Goal: Task Accomplishment & Management: Complete application form

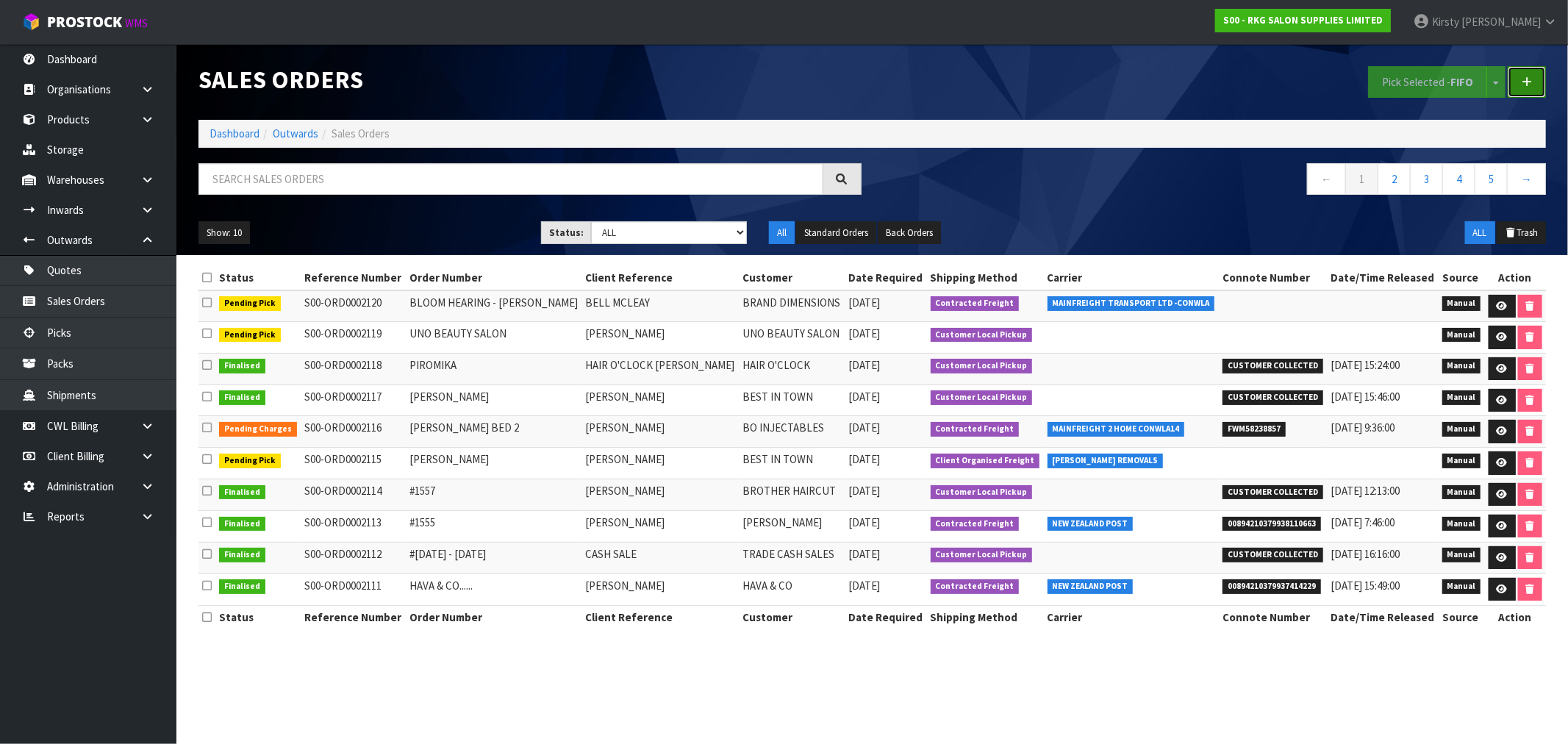
click at [1537, 81] on link at bounding box center [1526, 82] width 38 height 31
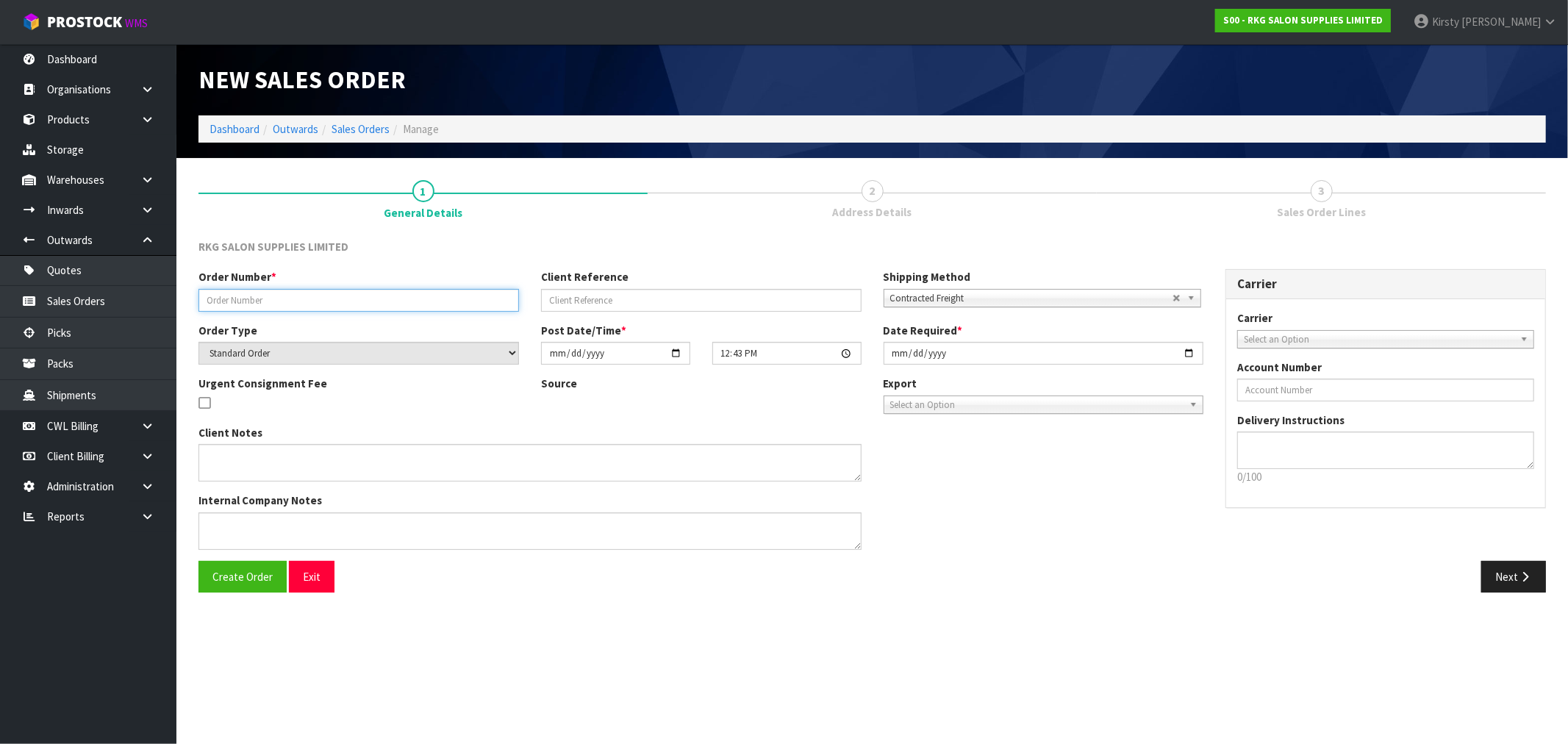
click at [312, 289] on input "text" at bounding box center [359, 301] width 321 height 23
type input "[PERSON_NAME]"
click at [611, 299] on input "text" at bounding box center [701, 301] width 321 height 23
type input "WORKSTATIONS"
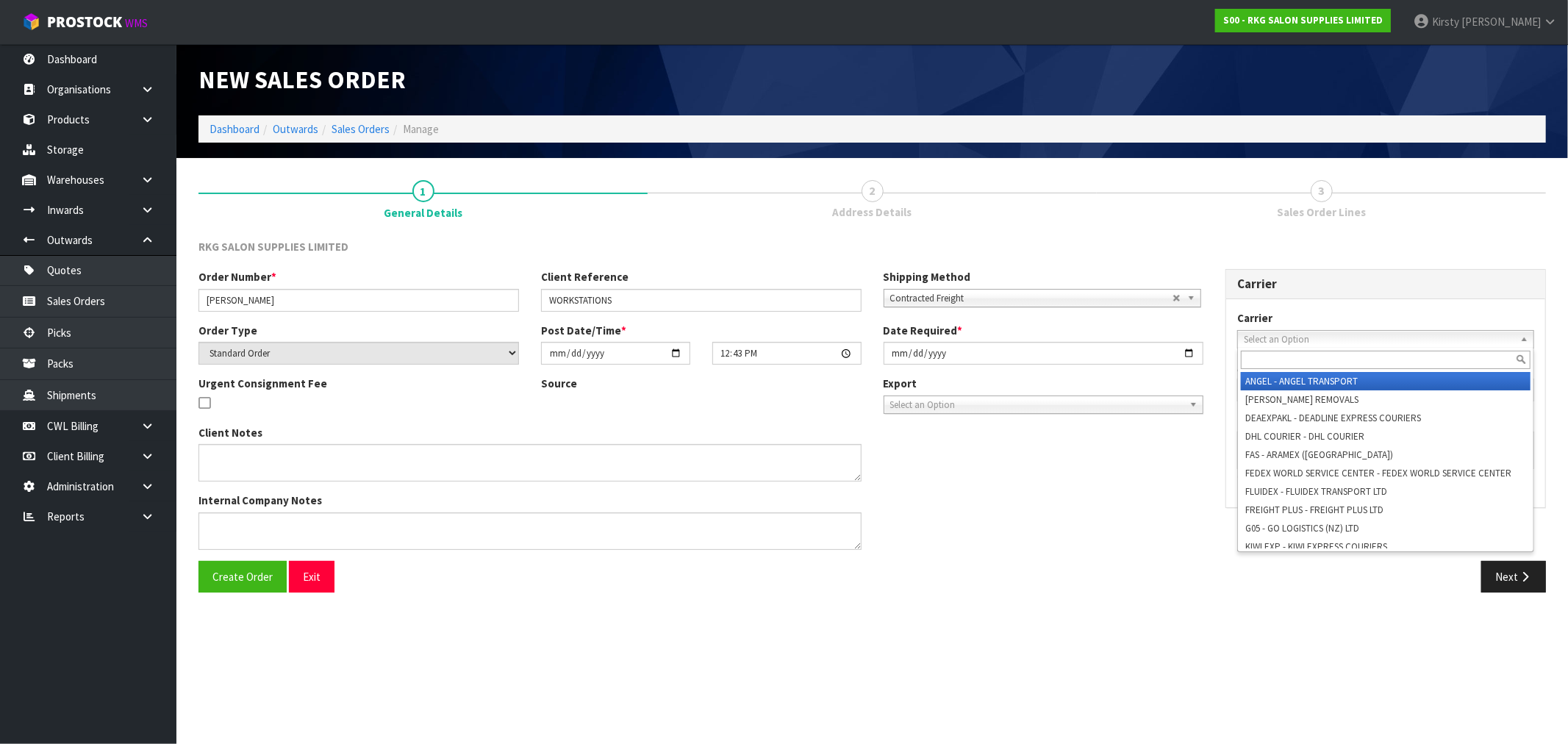
click at [1351, 339] on span "Select an Option" at bounding box center [1378, 340] width 270 height 18
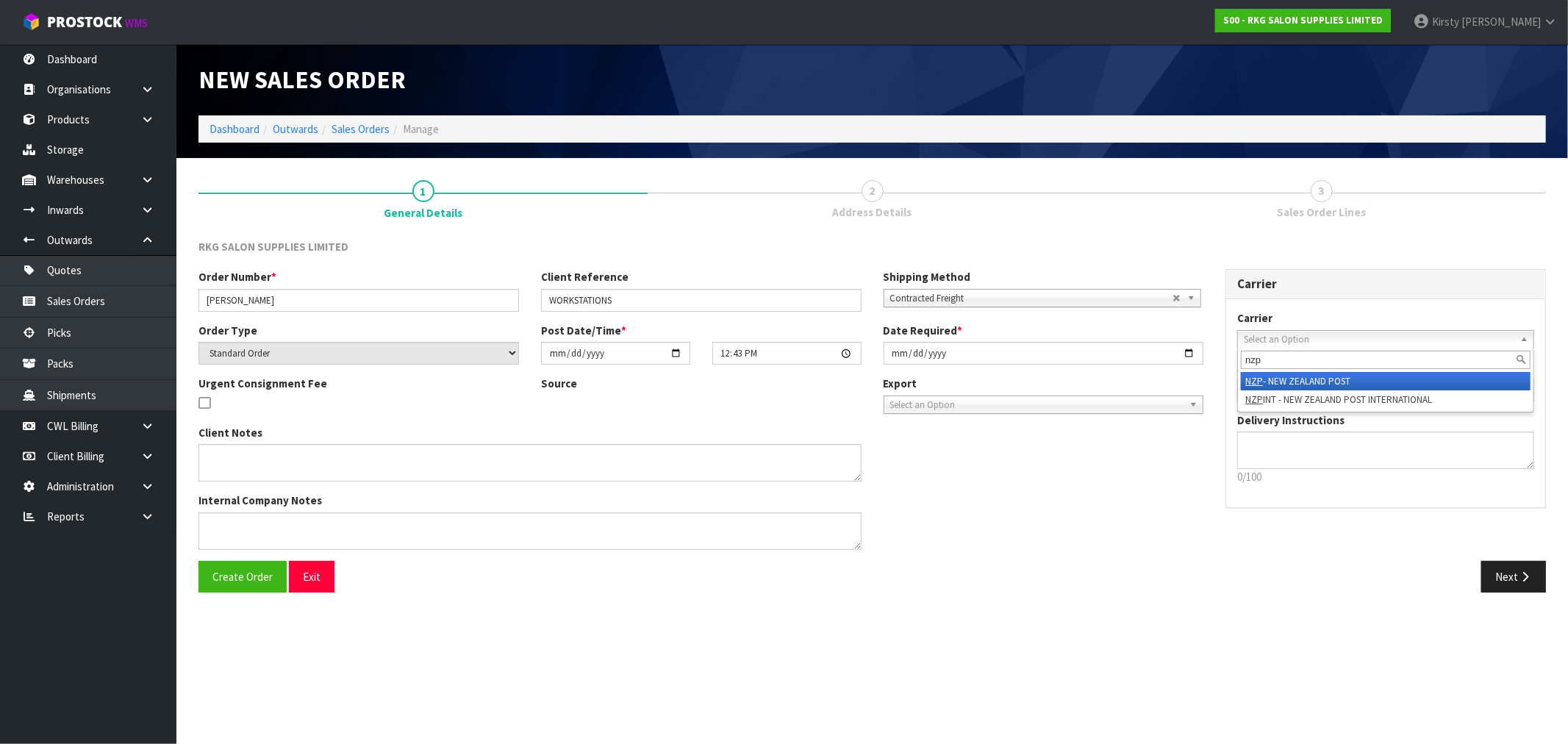
type input "nzp"
click at [1327, 372] on li "NZP - NEW ZEALAND POST" at bounding box center [1385, 381] width 289 height 18
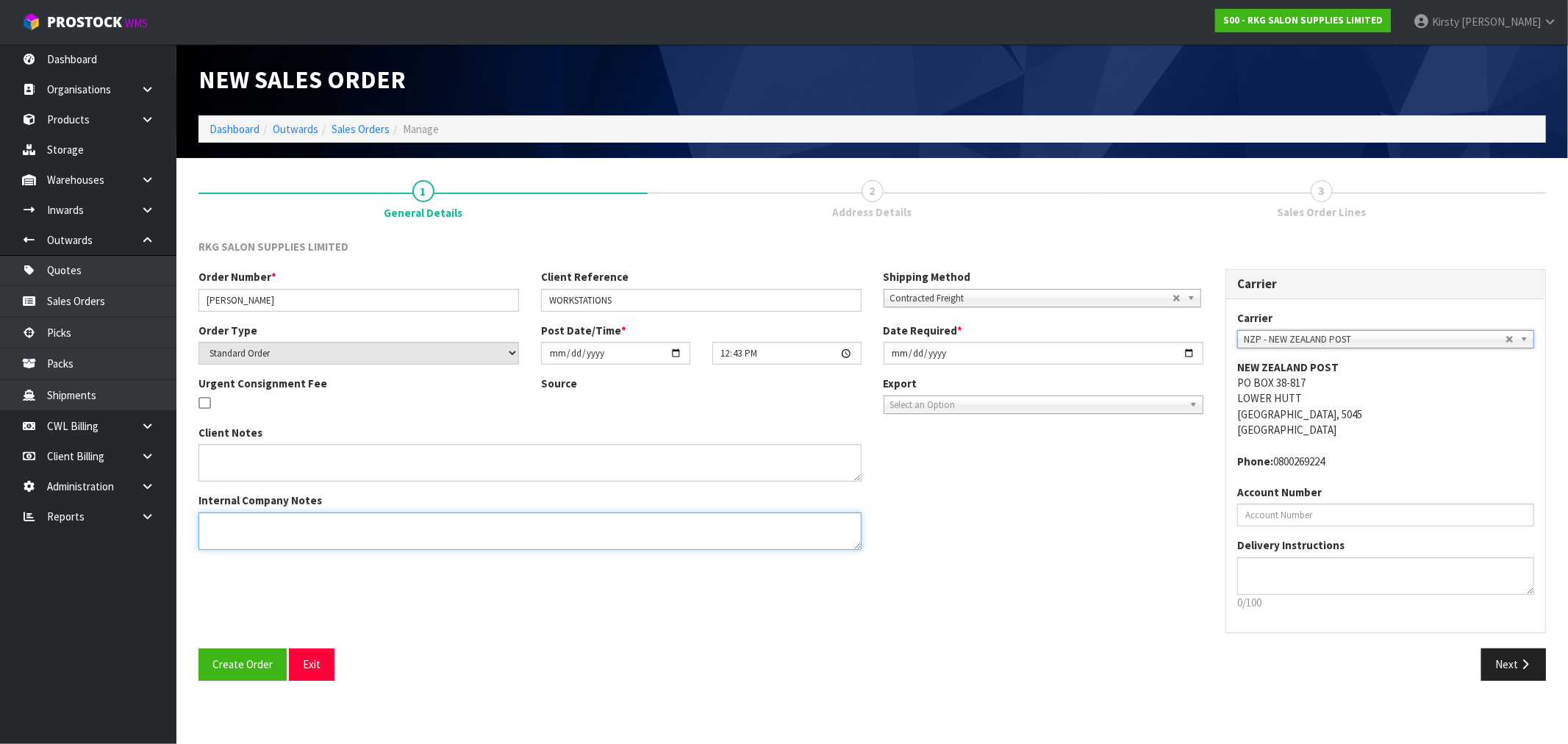
click at [317, 513] on textarea at bounding box center [529, 531] width 663 height 38
type textarea "FRAGILE"
click at [222, 659] on span "Create Order" at bounding box center [243, 664] width 61 height 14
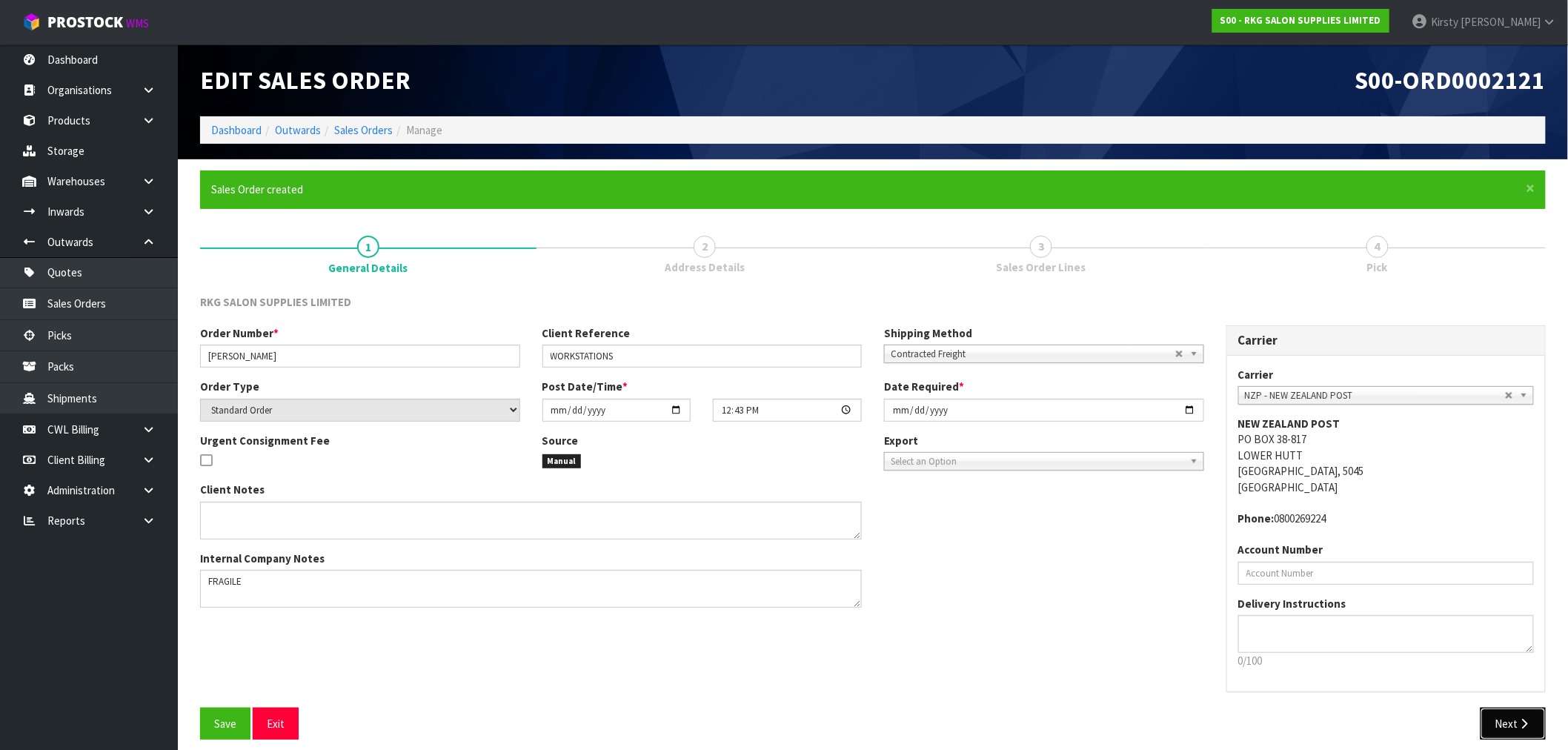
drag, startPoint x: 1512, startPoint y: 722, endPoint x: 623, endPoint y: 469, distance: 924.3
click at [1512, 721] on button "Next" at bounding box center [1513, 723] width 65 height 32
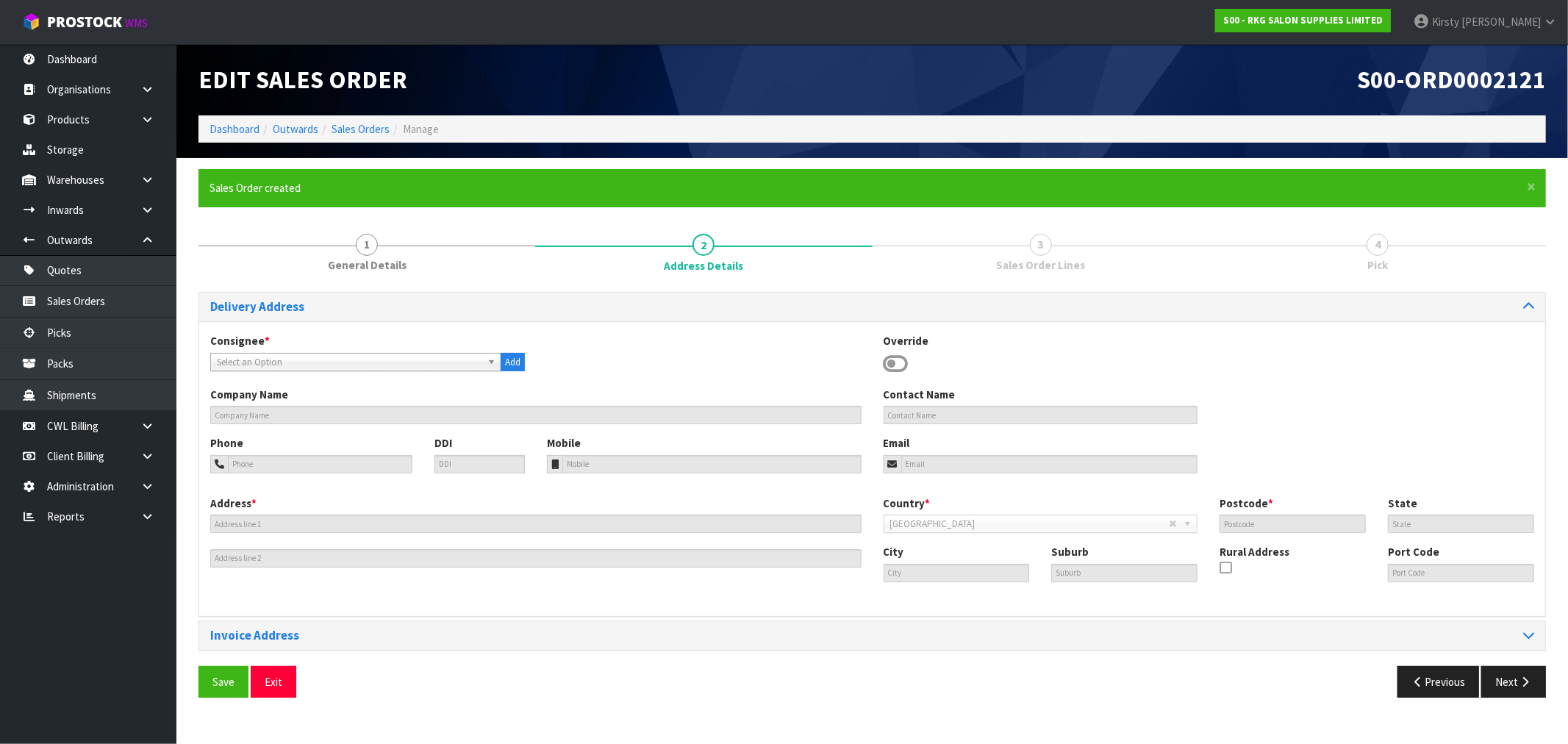
click at [903, 357] on icon at bounding box center [896, 363] width 25 height 22
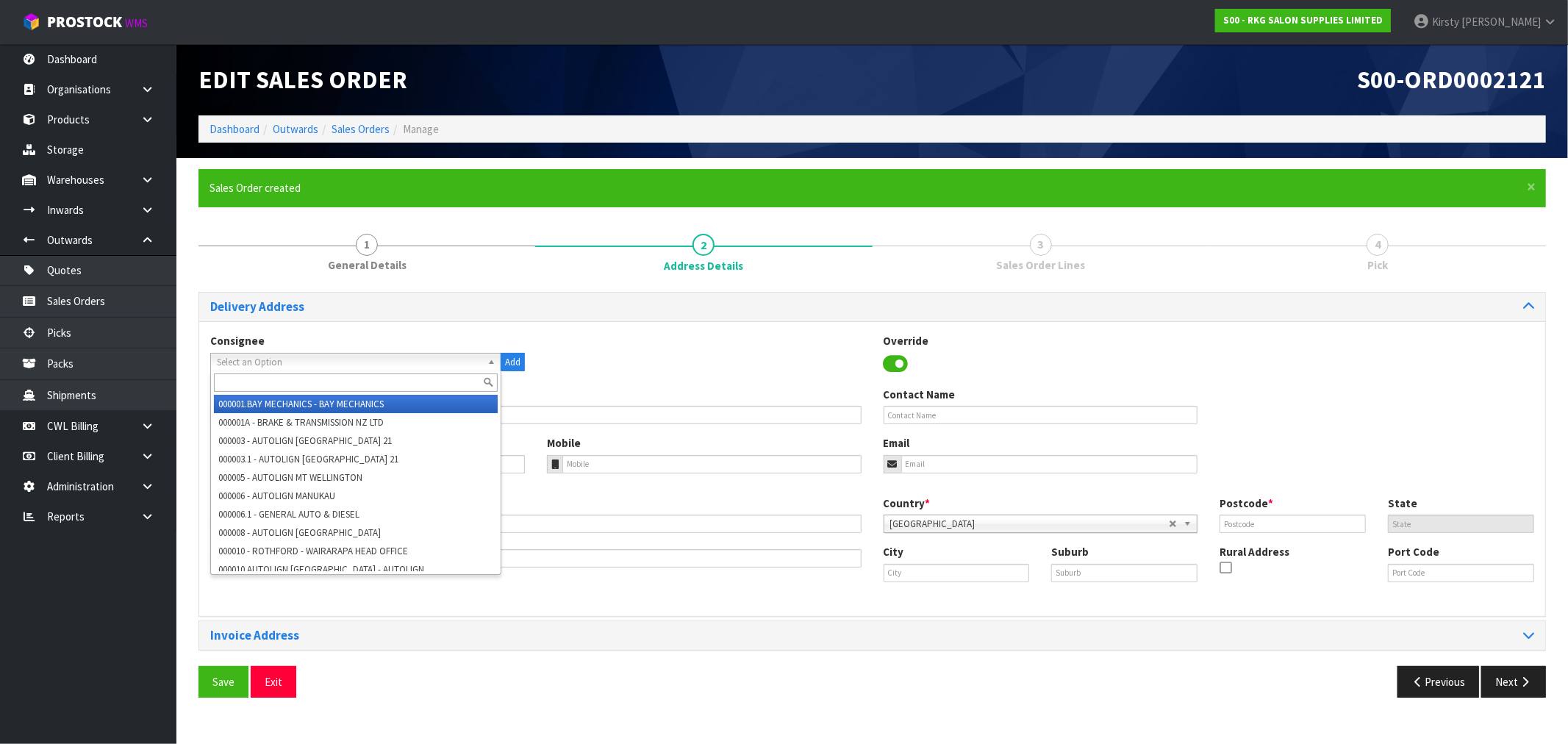
click at [400, 362] on span "Select an Option" at bounding box center [349, 363] width 265 height 18
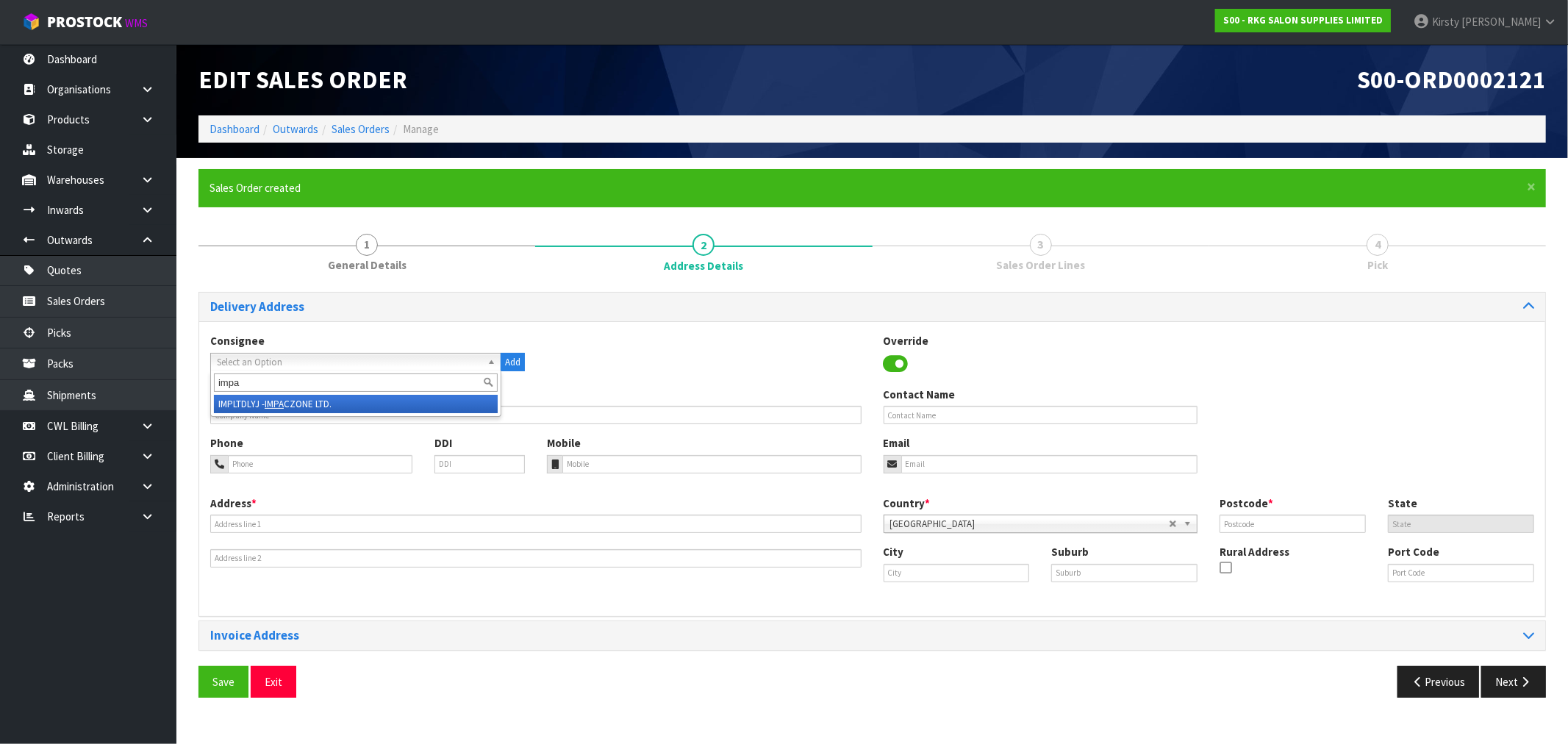
type input "impa"
click at [576, 358] on div "Consignee 000001.BAY MECHANICS - BAY MECHANICS 000001A - BRAKE & TRANSMISSION N…" at bounding box center [872, 360] width 1346 height 54
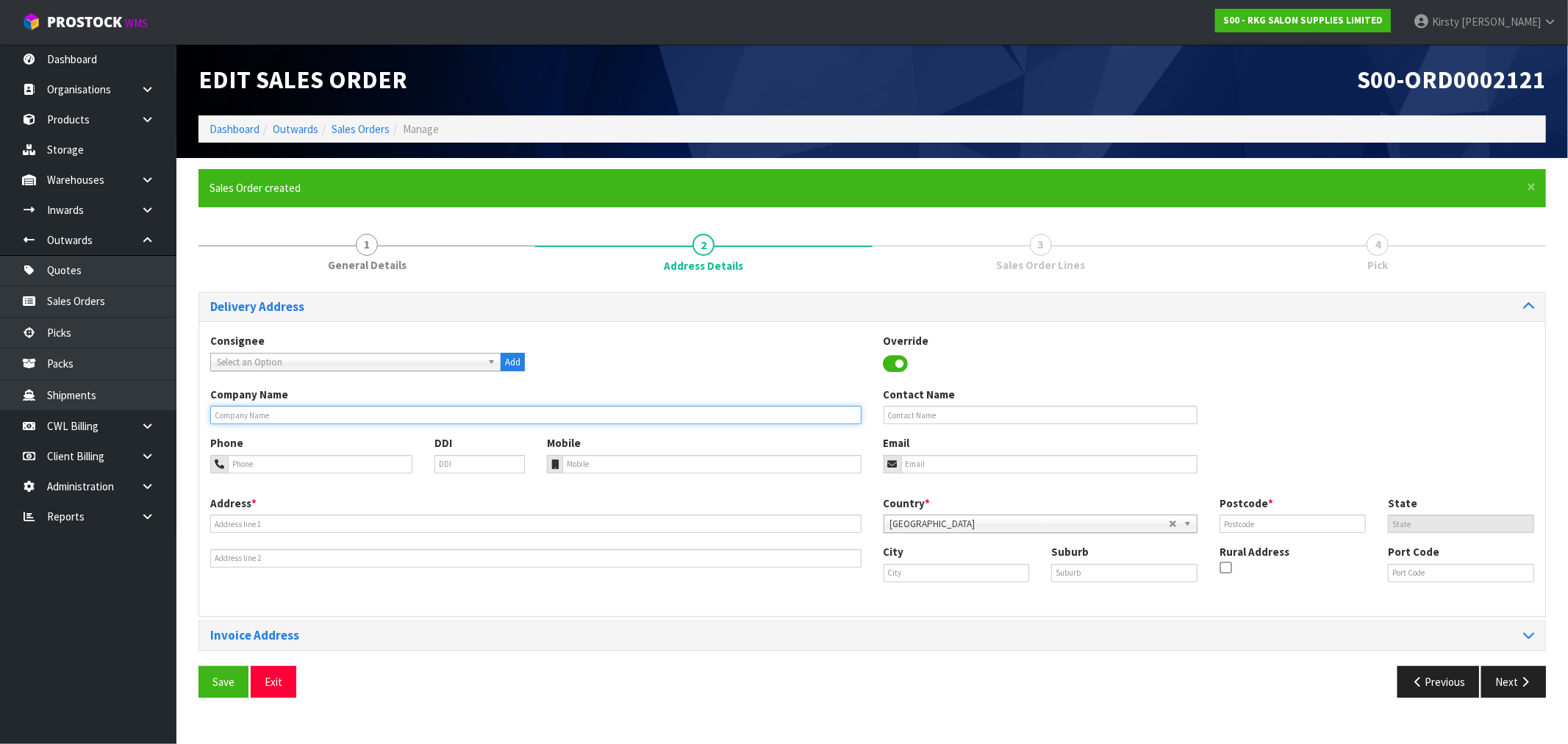
click at [211, 415] on input "text" at bounding box center [536, 415] width 652 height 18
type input "IMPACT [GEOGRAPHIC_DATA]"
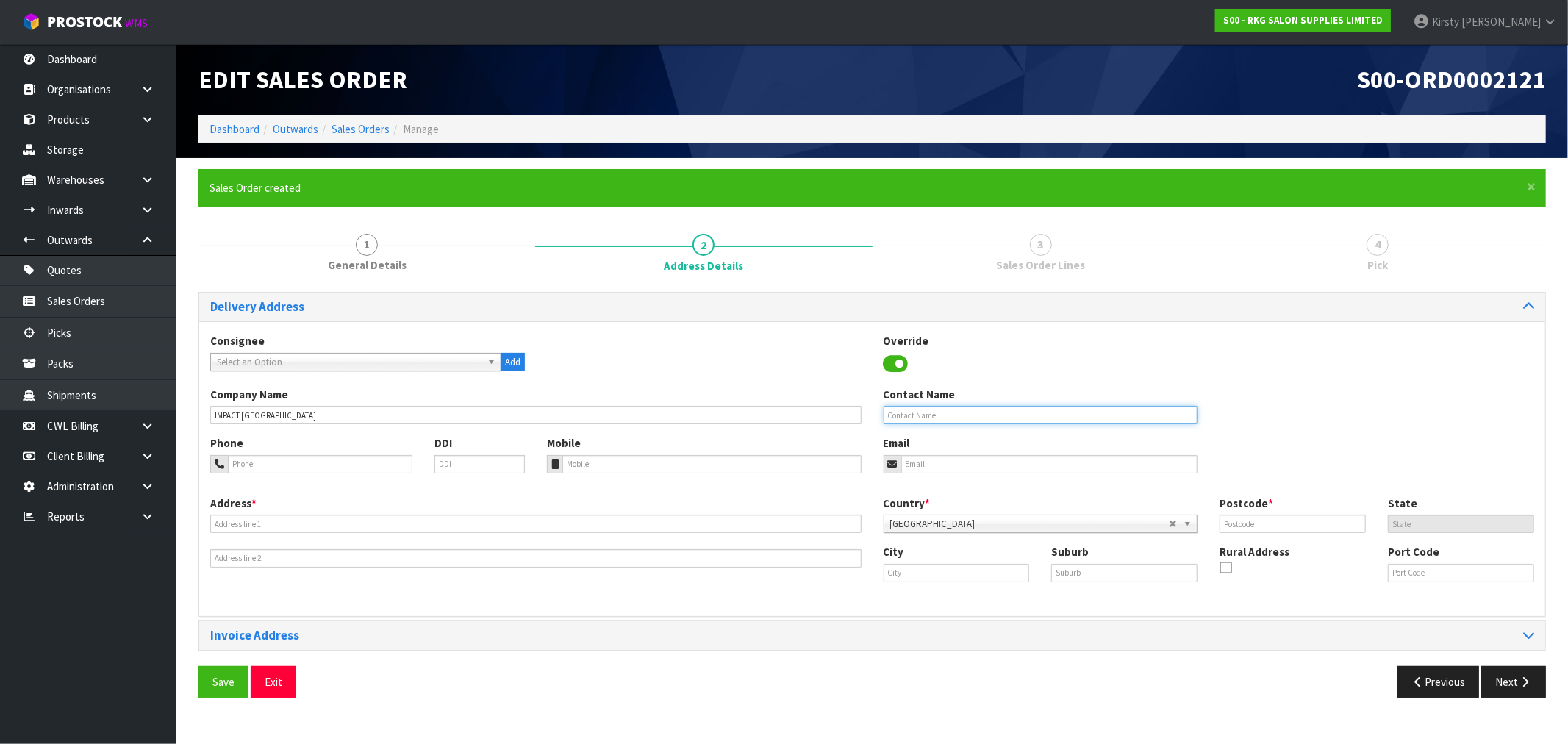
type input "[PERSON_NAME]"
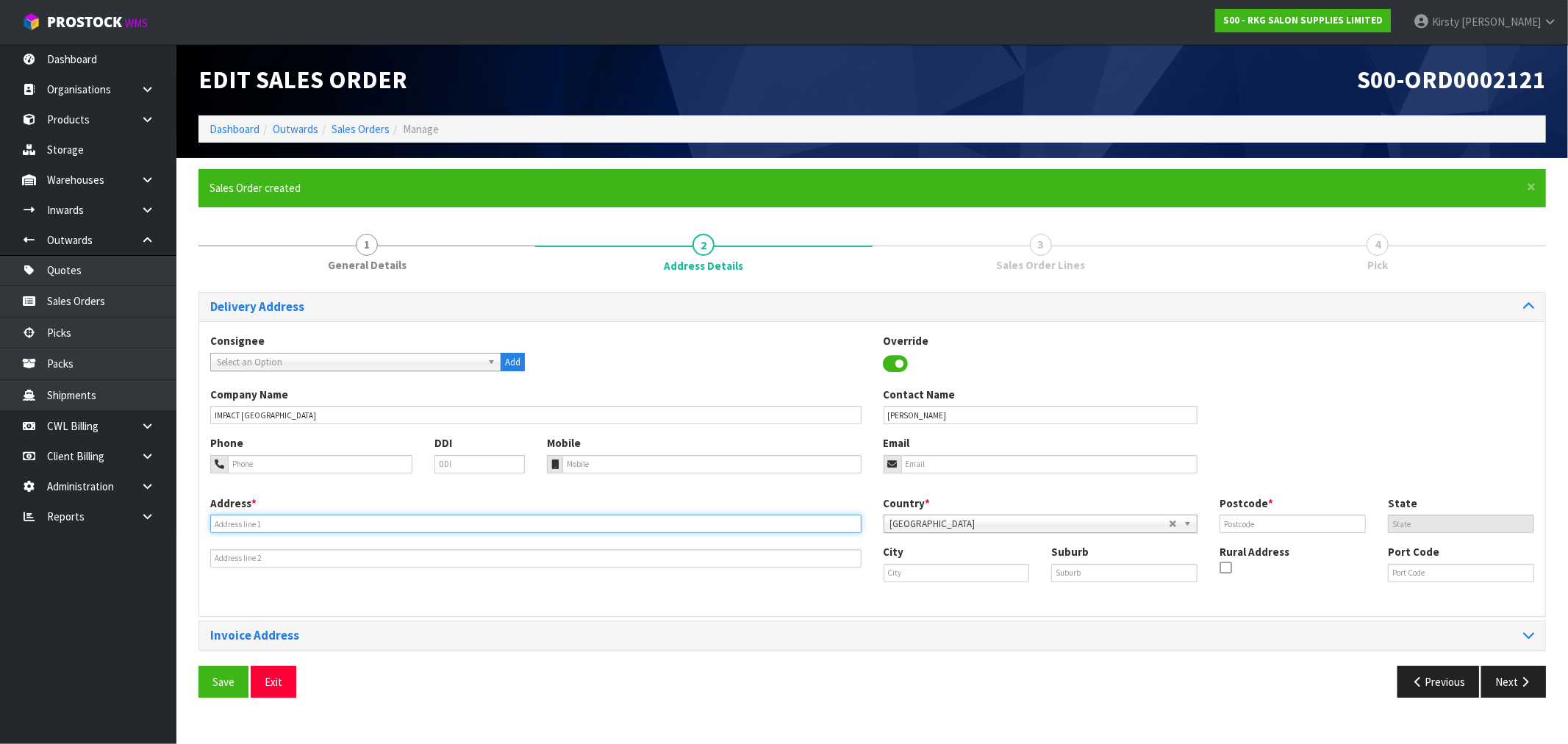
type input "[STREET_ADDRESS]"
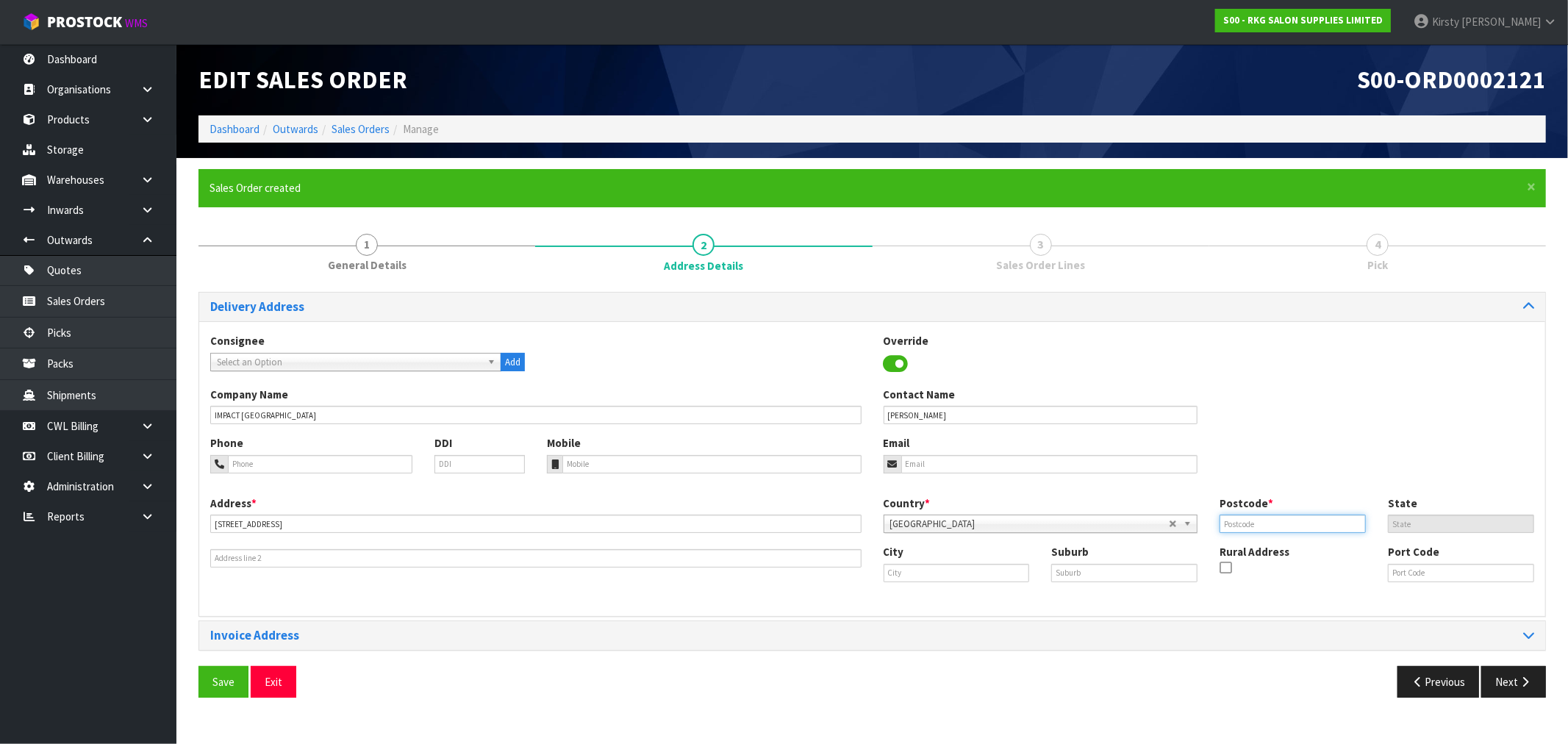
type input "0230"
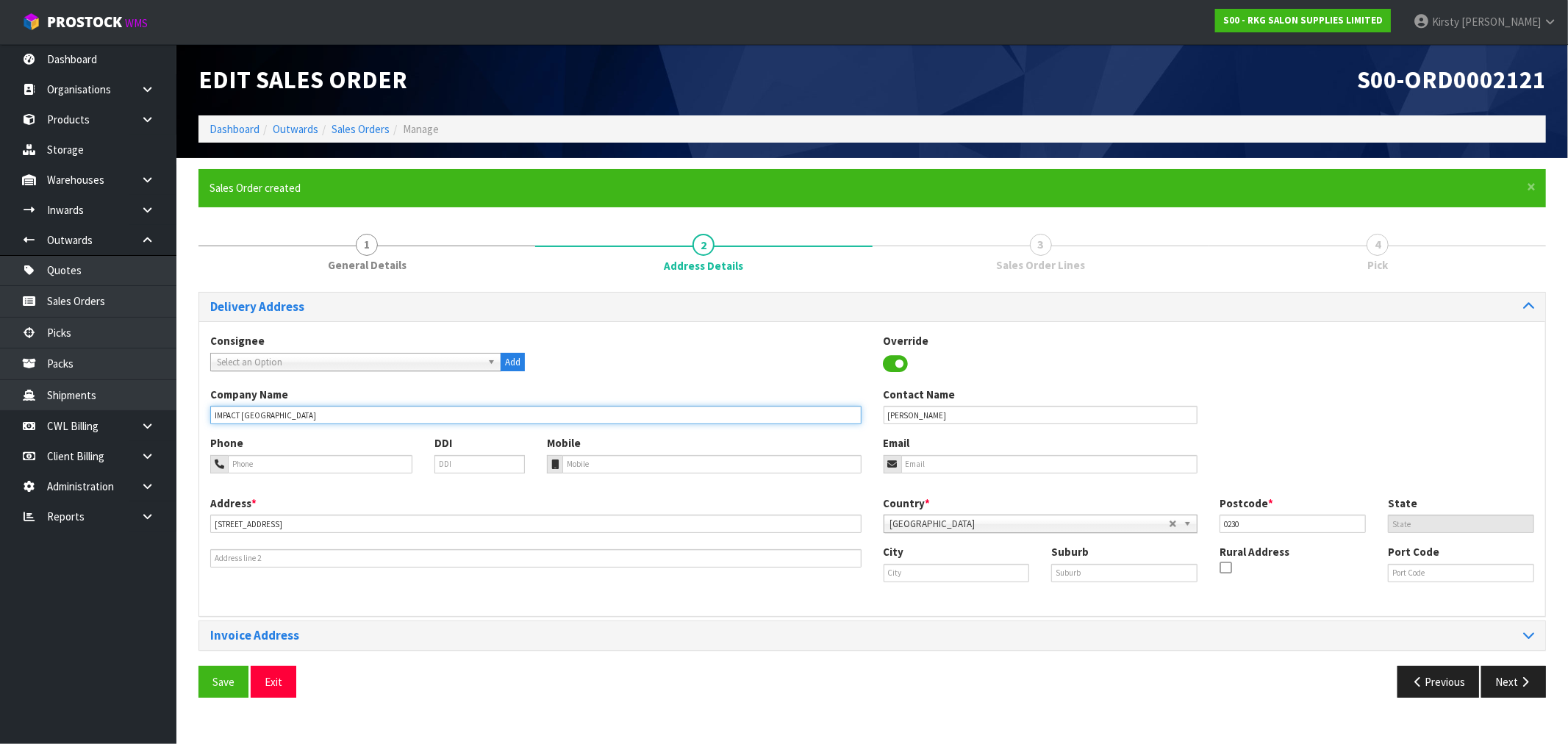
type input "IMPACT [GEOGRAPHIC_DATA]"
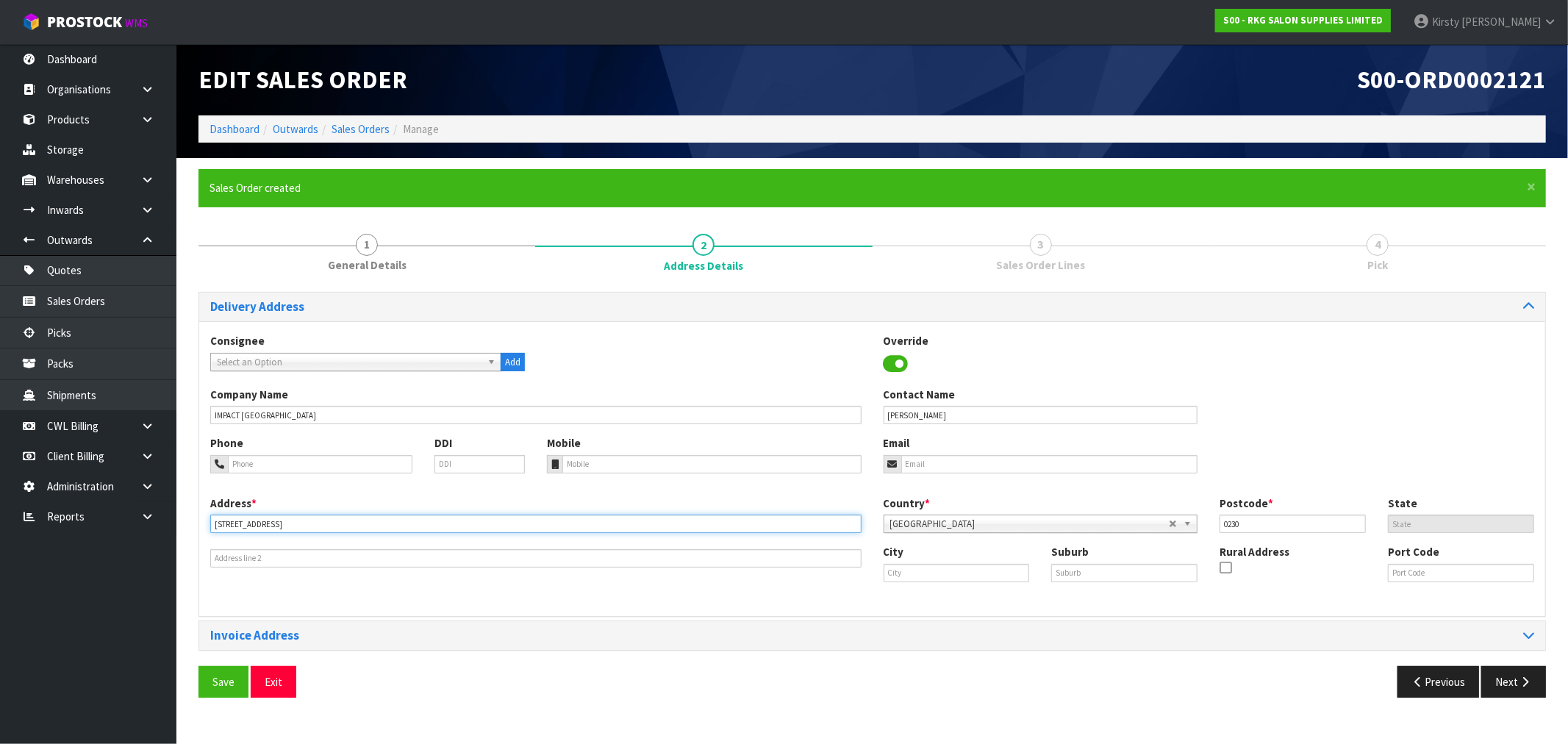
click at [214, 523] on input "[STREET_ADDRESS]" at bounding box center [536, 523] width 652 height 18
click at [247, 526] on input "SHOP [STREET_ADDRESS]" at bounding box center [536, 523] width 652 height 18
click at [245, 526] on input "SHOP [STREET_ADDRESS]" at bounding box center [536, 523] width 652 height 18
click at [247, 526] on input "SHOP [STREET_ADDRESS]" at bounding box center [536, 523] width 652 height 18
drag, startPoint x: 318, startPoint y: 519, endPoint x: 351, endPoint y: 525, distance: 33.5
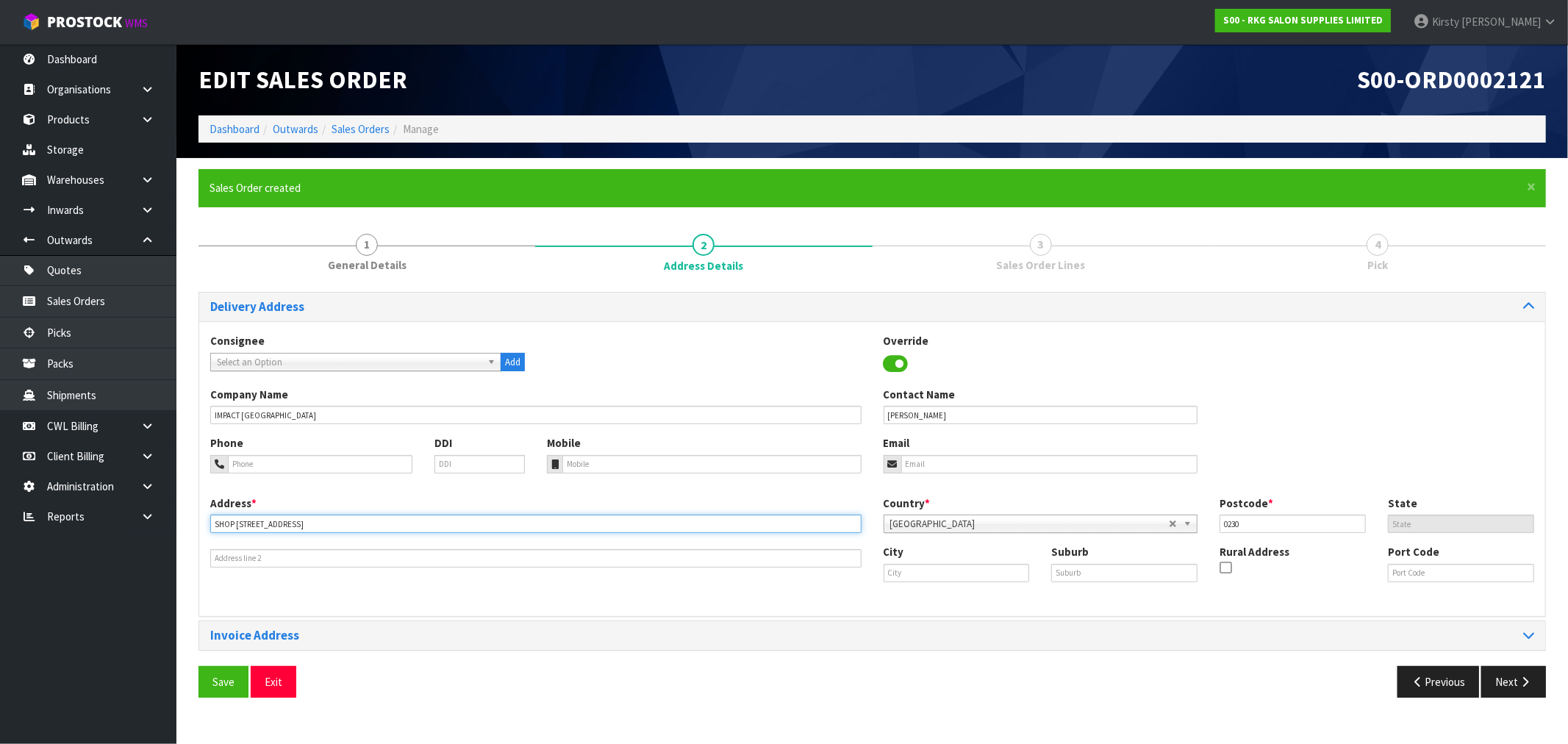
click at [322, 521] on input "SHOP [STREET_ADDRESS]" at bounding box center [536, 523] width 652 height 18
type input "SHOP [STREET_ADDRESS]"
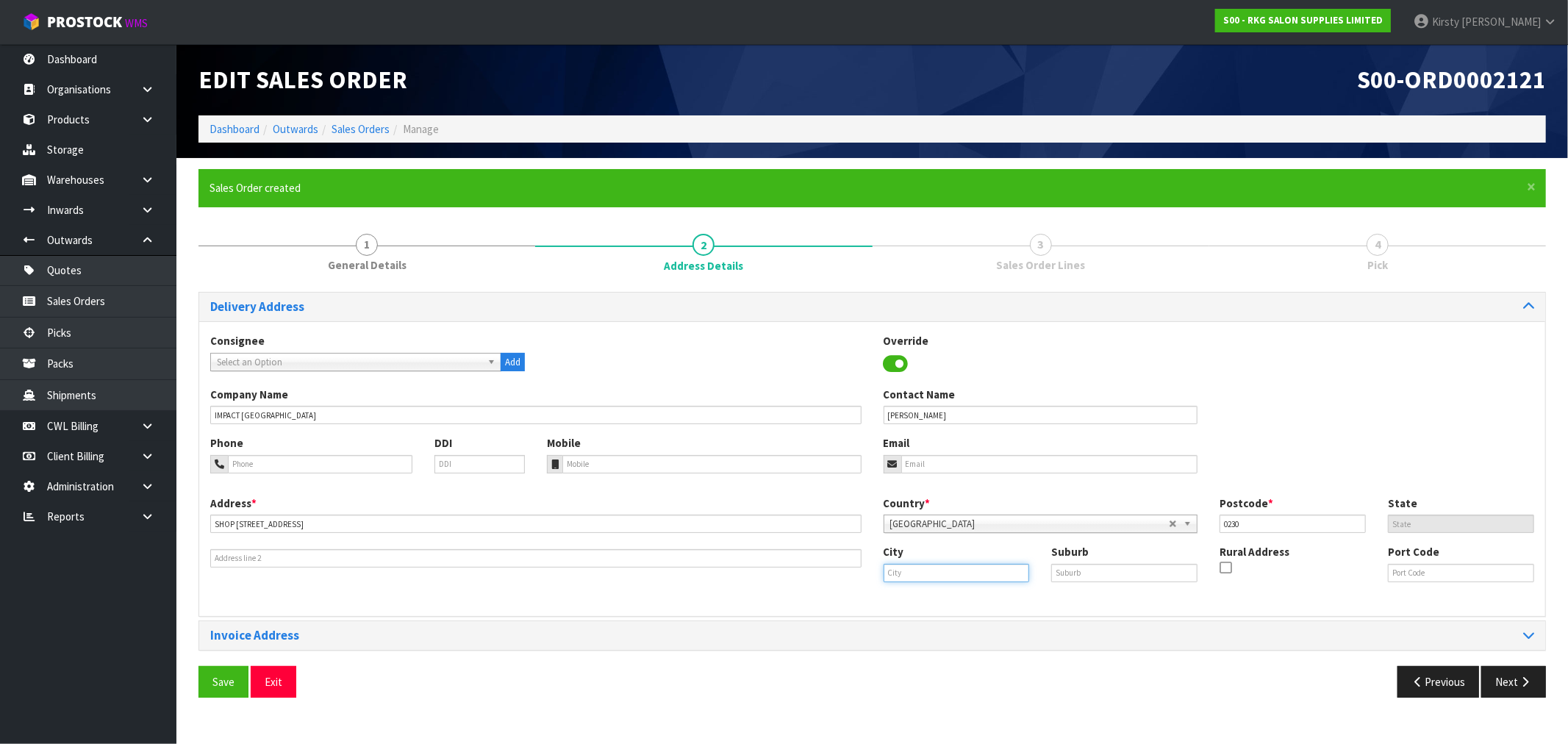
click at [939, 574] on input "text" at bounding box center [957, 572] width 146 height 18
click at [927, 602] on strong "keri" at bounding box center [929, 598] width 20 height 14
type input "Kerikeri"
click at [1083, 579] on input "text" at bounding box center [1124, 572] width 146 height 18
type input "."
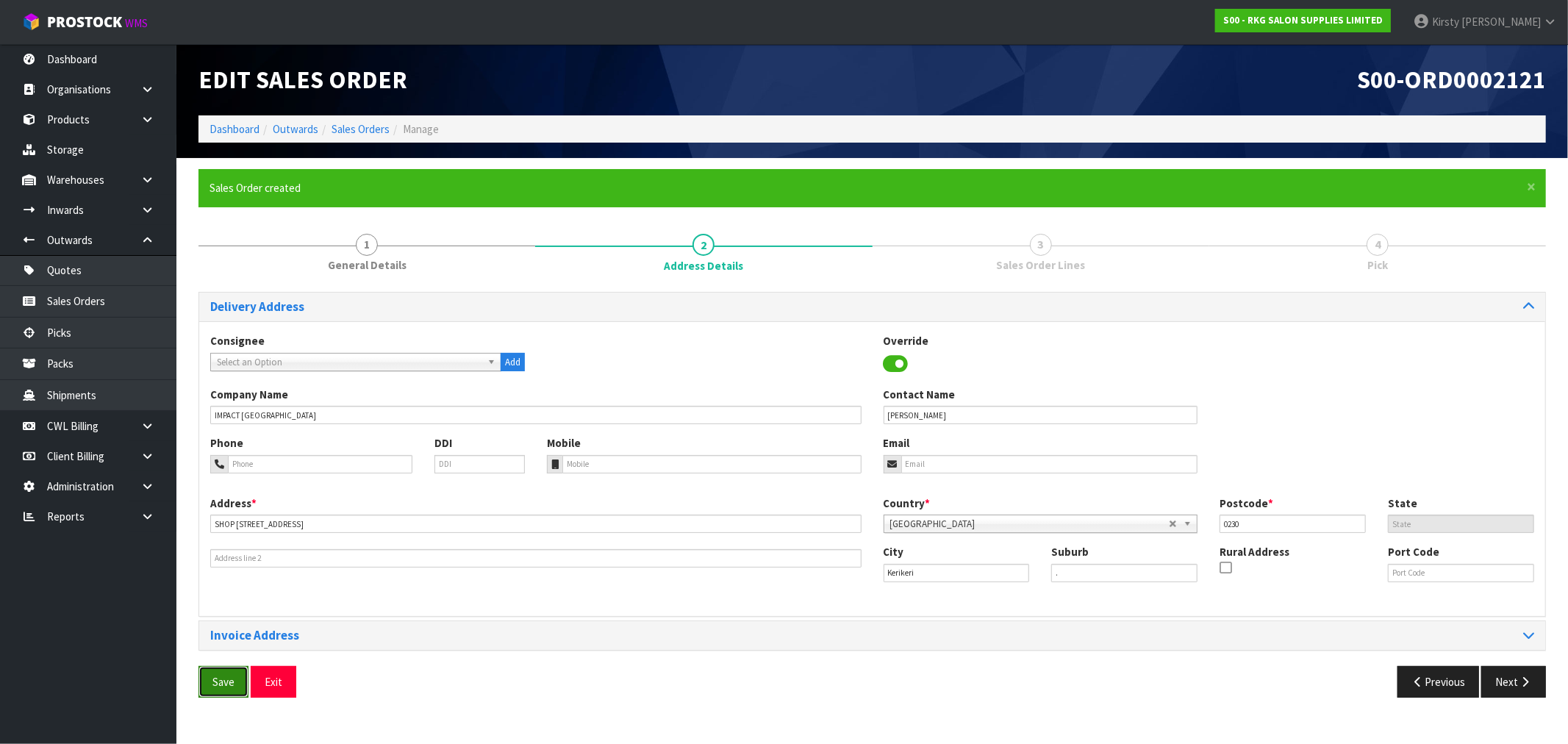
click at [220, 679] on span "Save" at bounding box center [223, 681] width 22 height 14
click at [221, 686] on span "Save" at bounding box center [223, 681] width 22 height 14
click at [1495, 685] on button "Next" at bounding box center [1514, 681] width 65 height 31
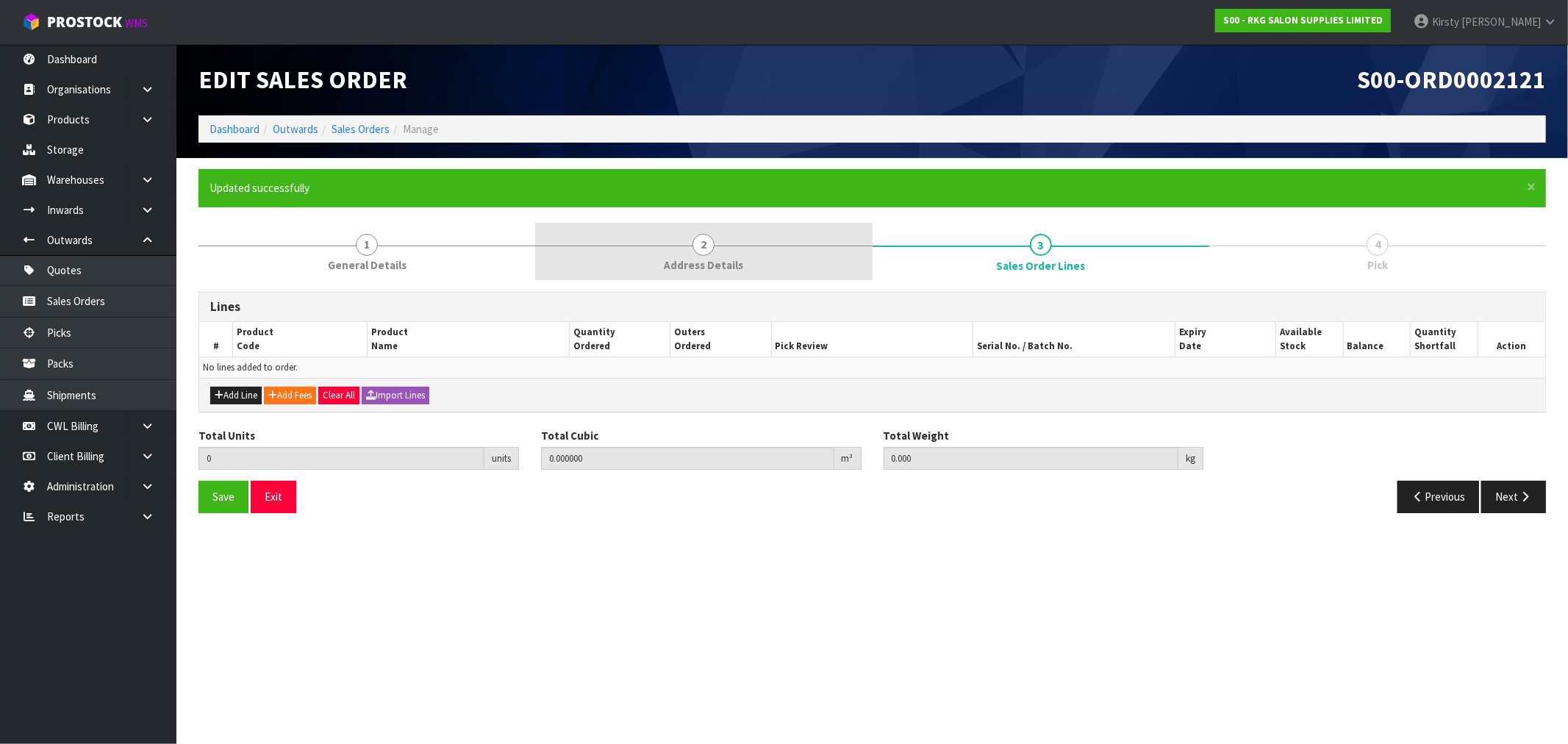
click at [687, 273] on span "Address Details" at bounding box center [704, 265] width 80 height 15
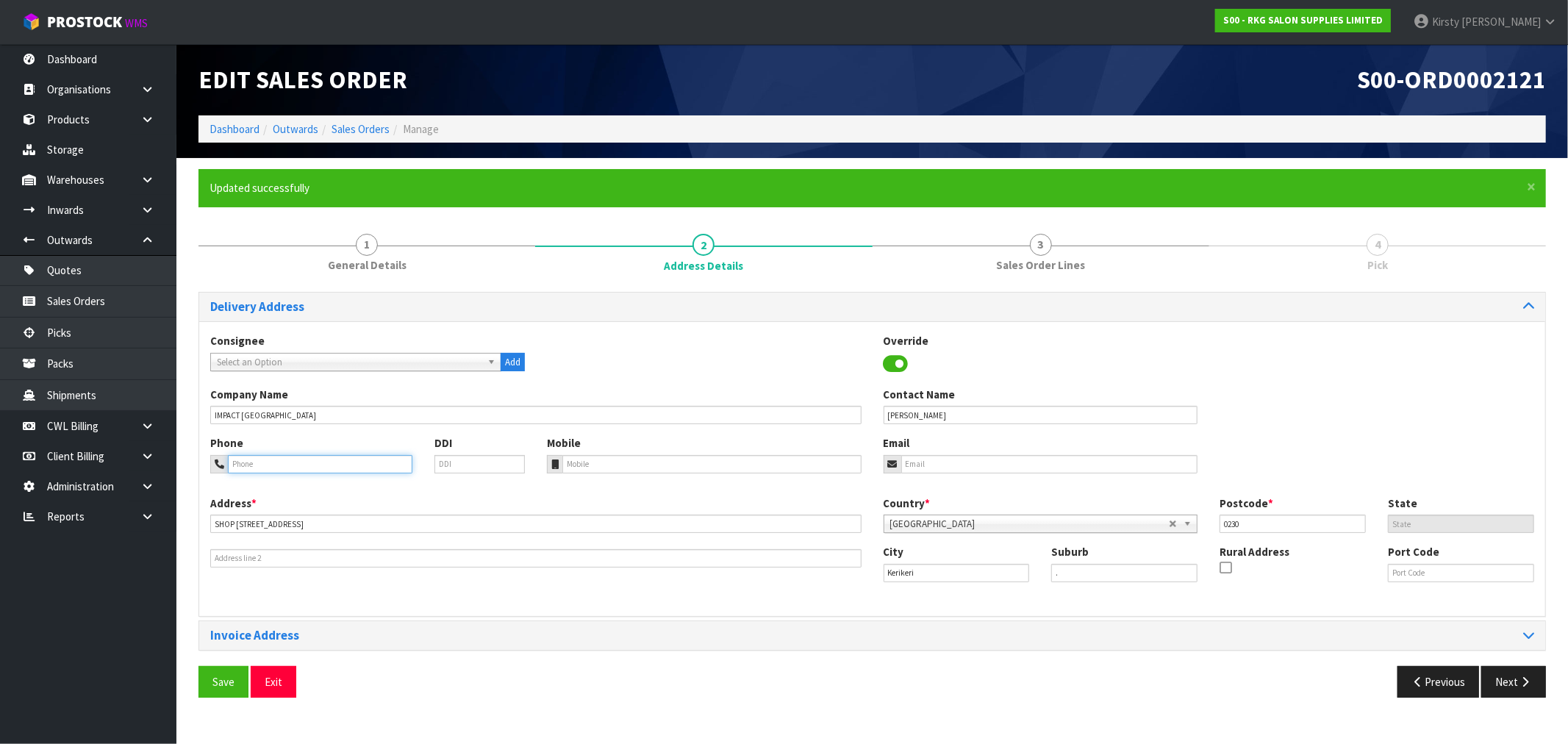
click at [287, 468] on input "tel" at bounding box center [320, 464] width 185 height 18
click at [306, 463] on input "tel" at bounding box center [320, 464] width 185 height 18
type input "[PHONE_NUMBER]"
click at [949, 466] on input "email" at bounding box center [1049, 464] width 297 height 18
type input "[EMAIL_ADDRESS][DOMAIN_NAME]"
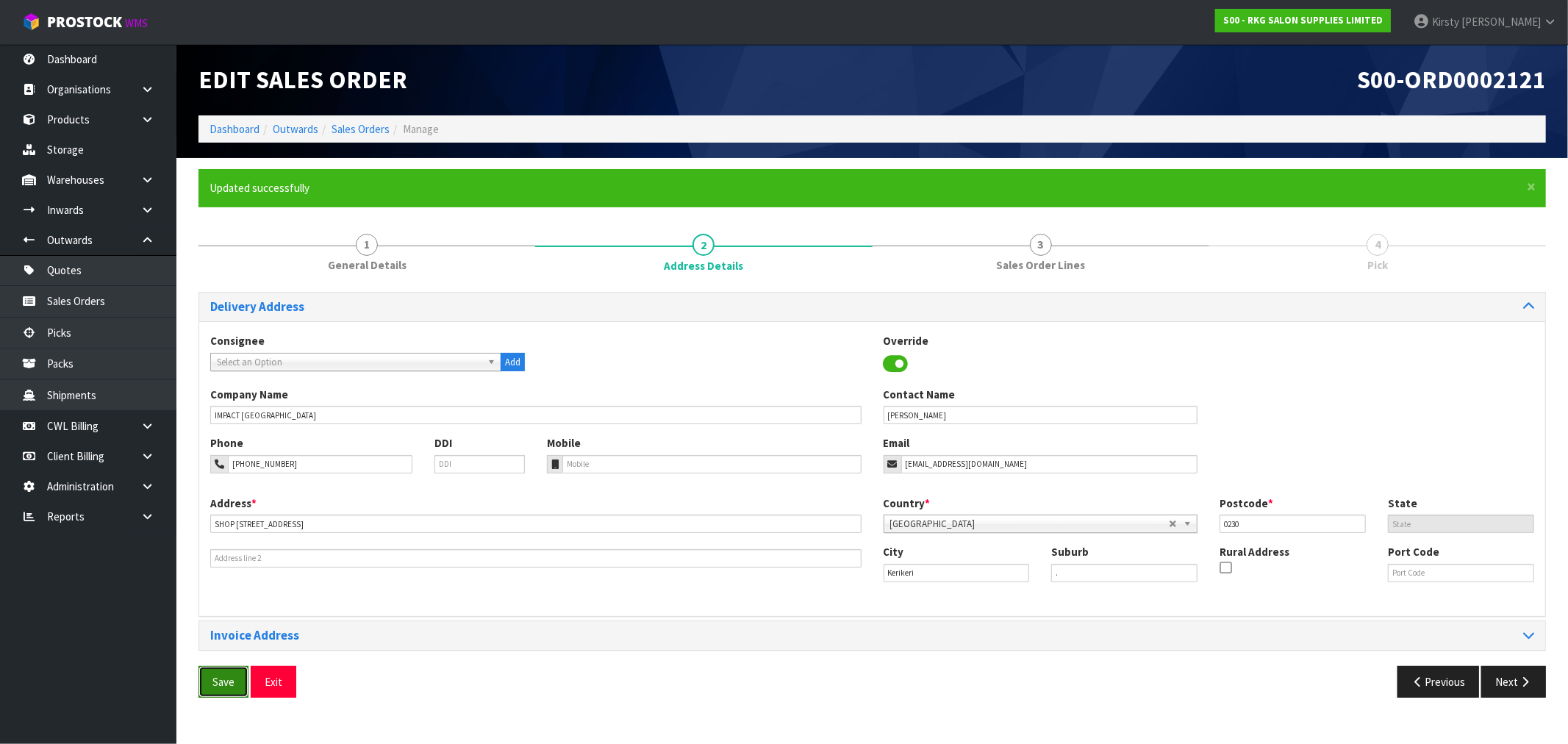
click at [227, 679] on span "Save" at bounding box center [223, 681] width 22 height 14
click at [1522, 686] on icon "button" at bounding box center [1524, 682] width 14 height 11
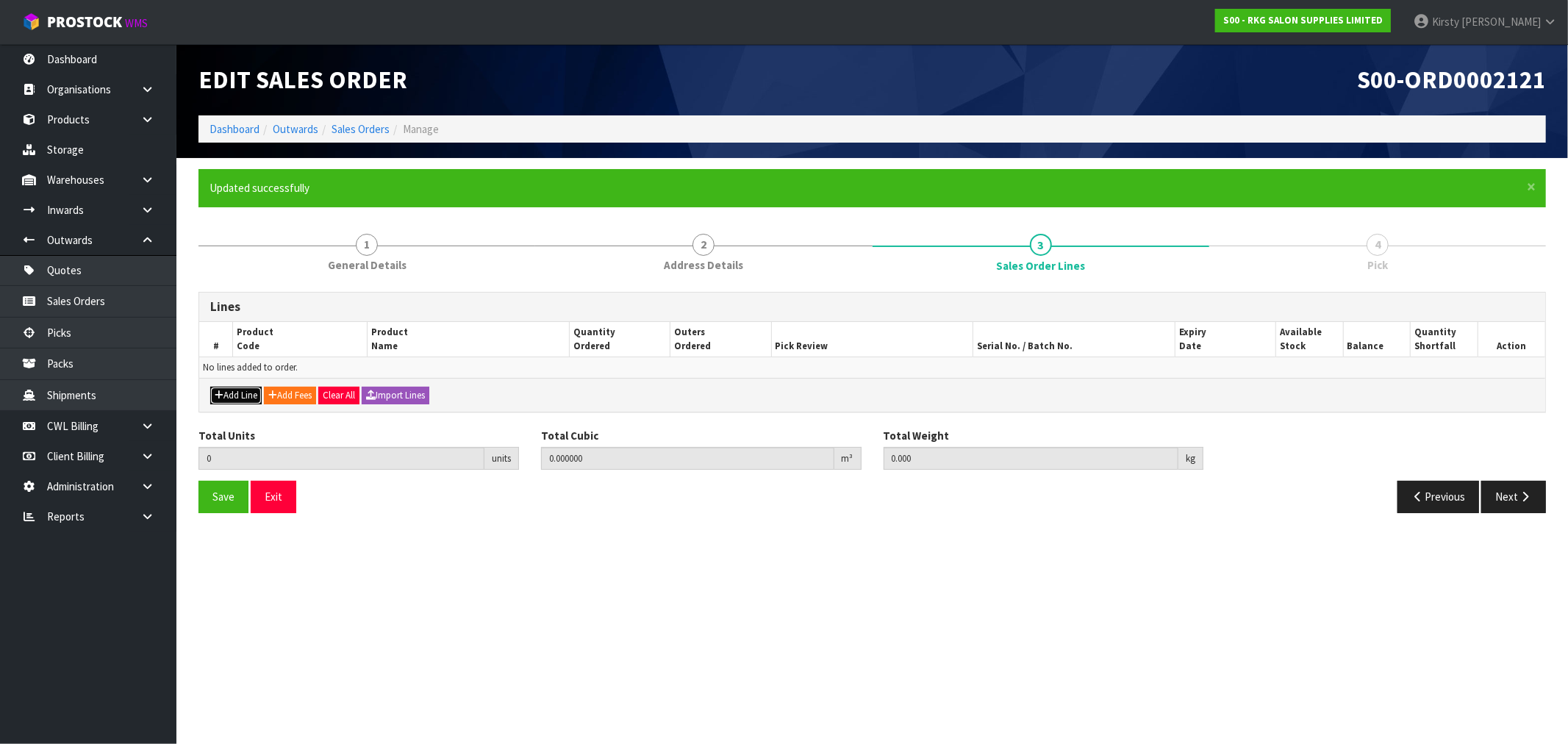
click at [241, 396] on button "Add Line" at bounding box center [236, 396] width 51 height 18
type input "0"
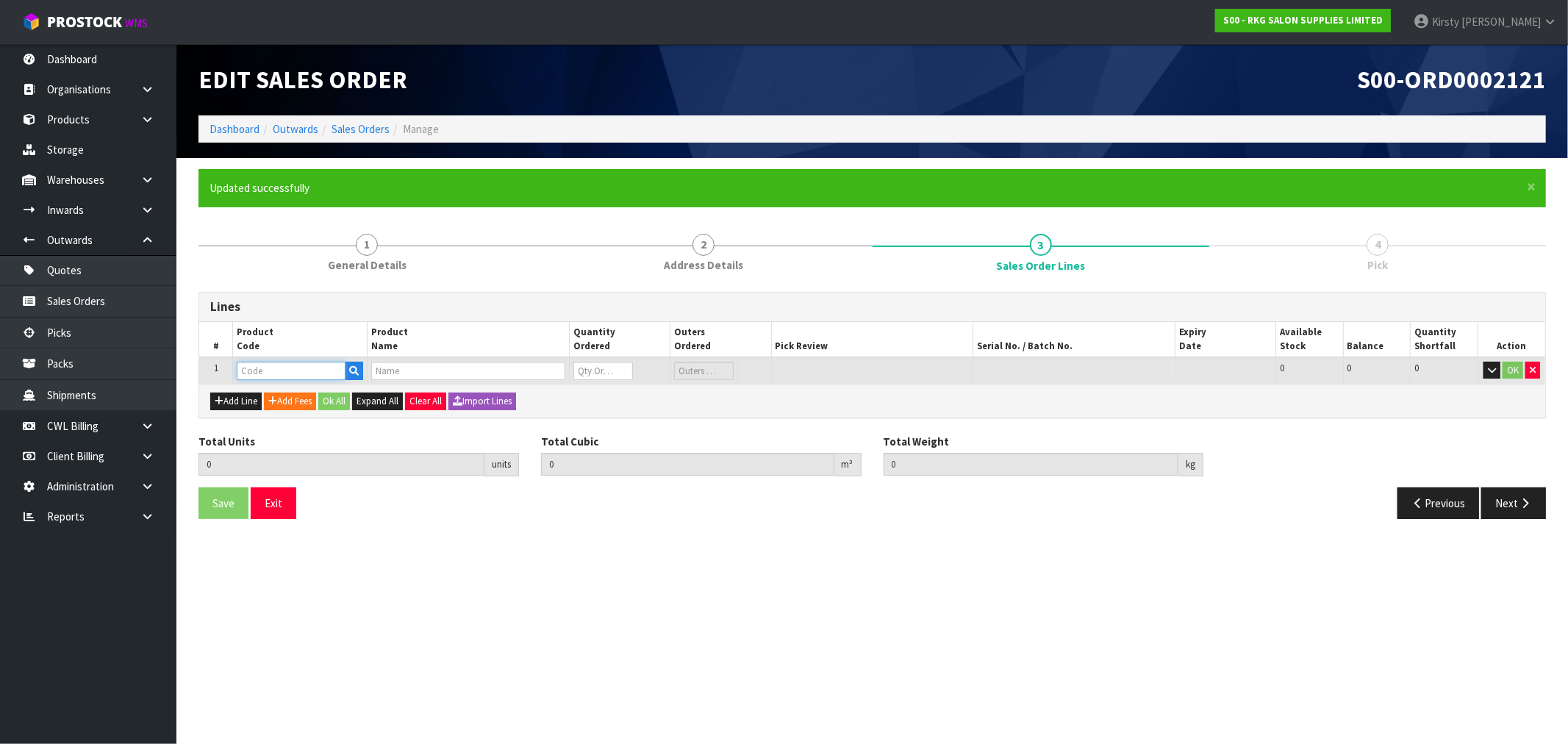
click at [260, 374] on input "text" at bounding box center [291, 370] width 109 height 18
type input "06020101"
click at [267, 396] on strong "06020101" at bounding box center [276, 394] width 47 height 14
type input "06020101"
type input "0.000000"
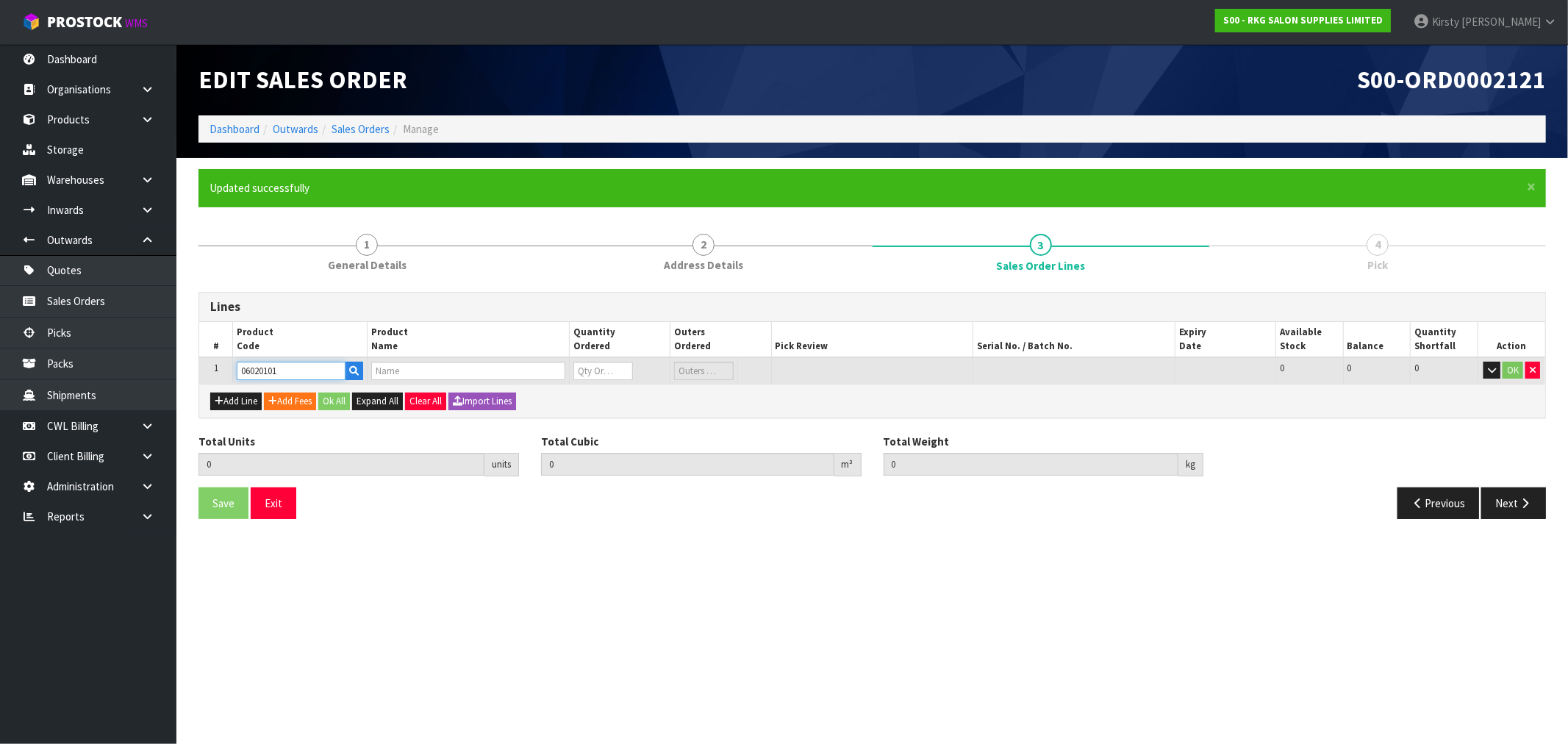
type input "0.000"
type input "[PERSON_NAME] WORK BENCH"
type input "0"
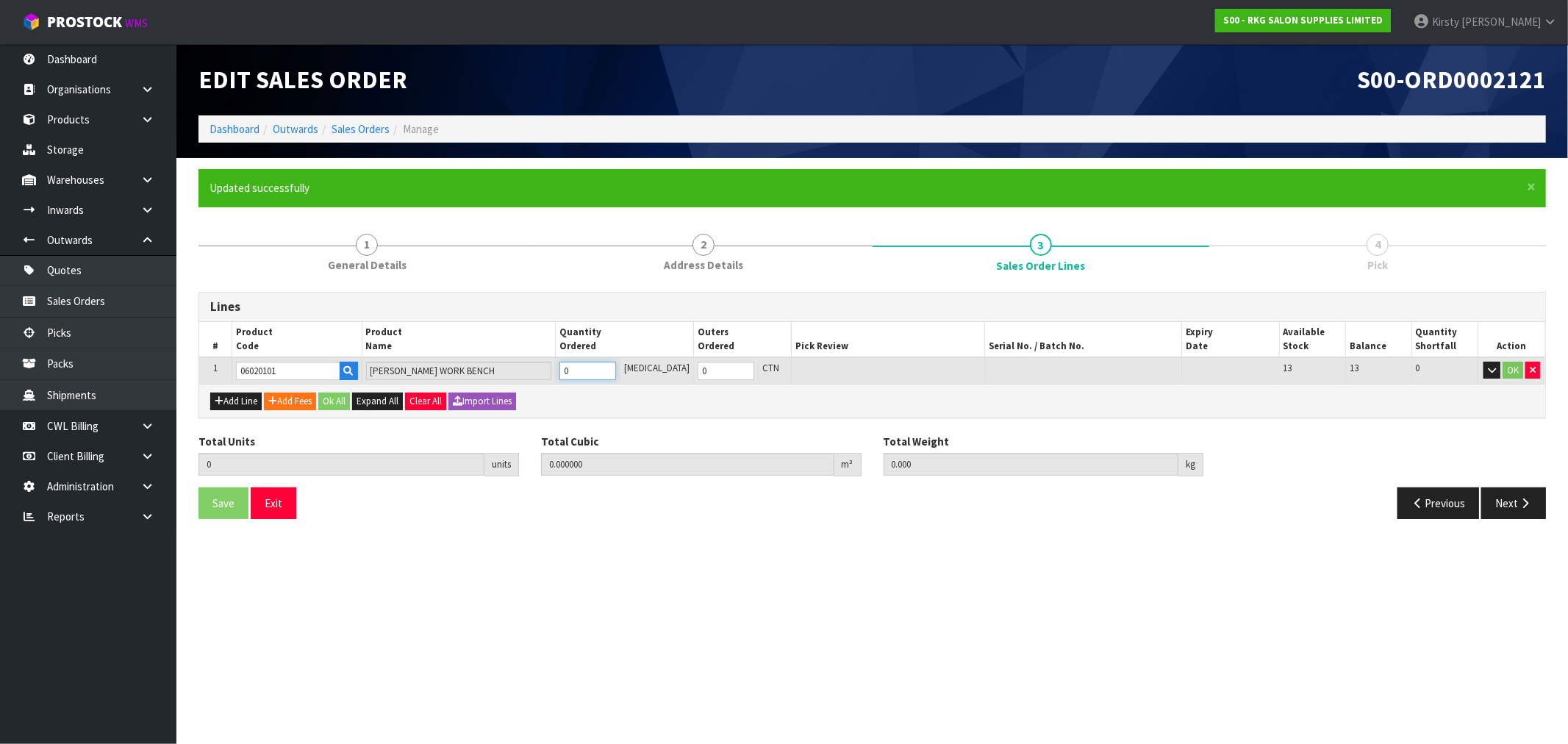
type input "1"
type input "0.07744"
type input "14"
type input "1"
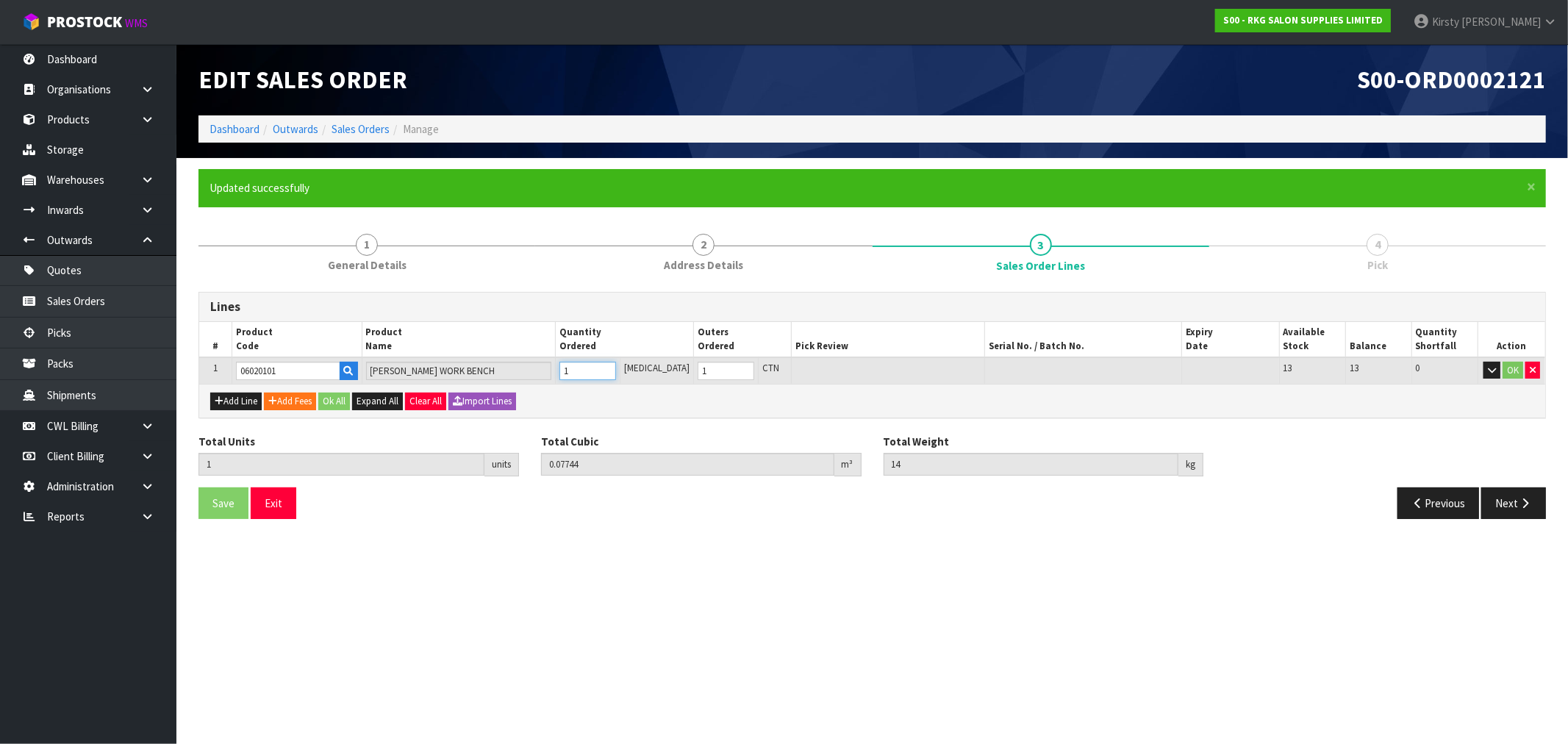
type input "1"
click at [616, 364] on input "1" at bounding box center [588, 370] width 57 height 18
type input "2"
type input "0.15488"
type input "28"
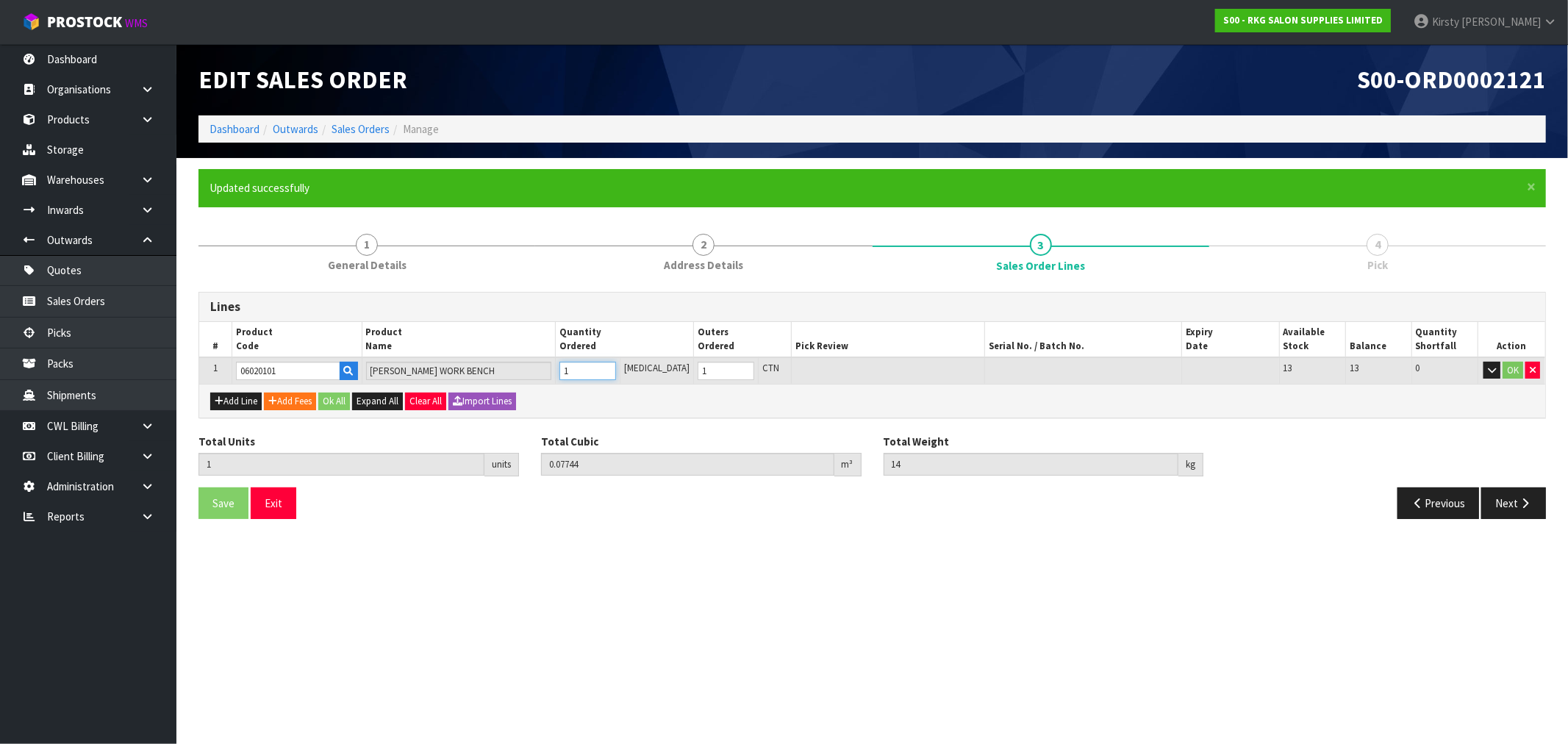
type input "2"
drag, startPoint x: 626, startPoint y: 364, endPoint x: 633, endPoint y: 363, distance: 7.1
type input "2"
click at [616, 364] on input "2" at bounding box center [588, 370] width 57 height 18
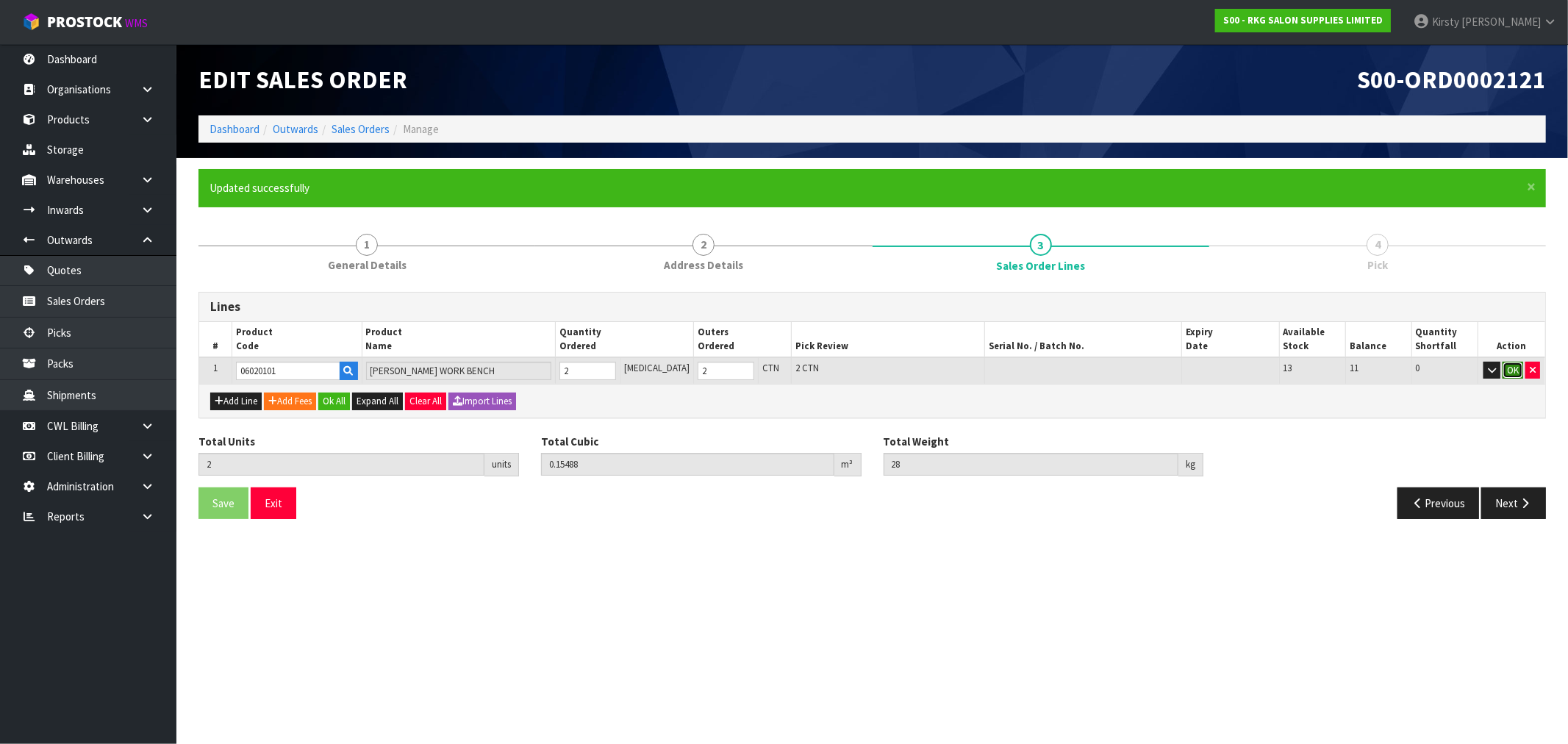
click at [1513, 364] on button "OK" at bounding box center [1513, 370] width 21 height 18
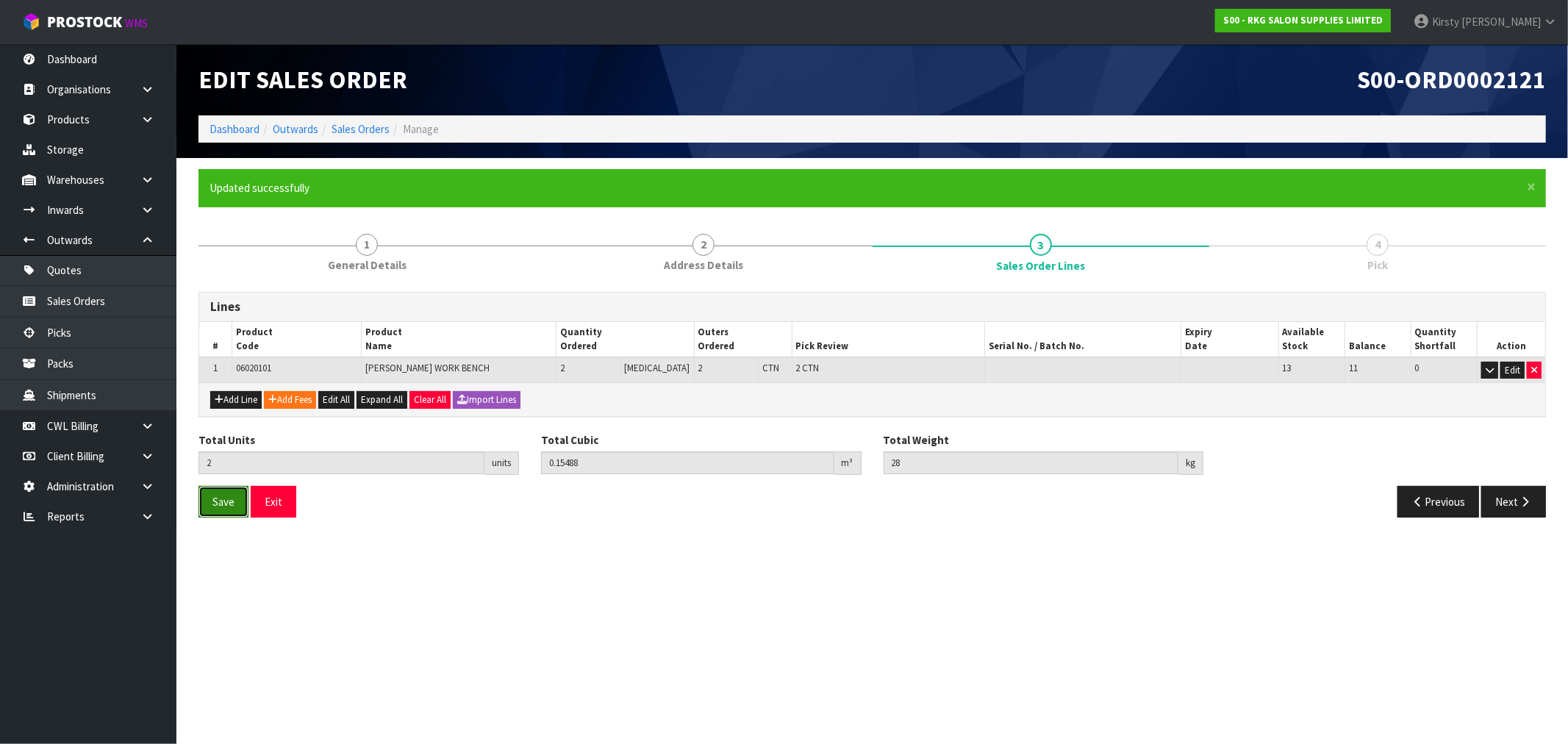
click at [237, 495] on button "Save" at bounding box center [223, 501] width 50 height 31
click at [1509, 503] on button "Next" at bounding box center [1514, 501] width 65 height 31
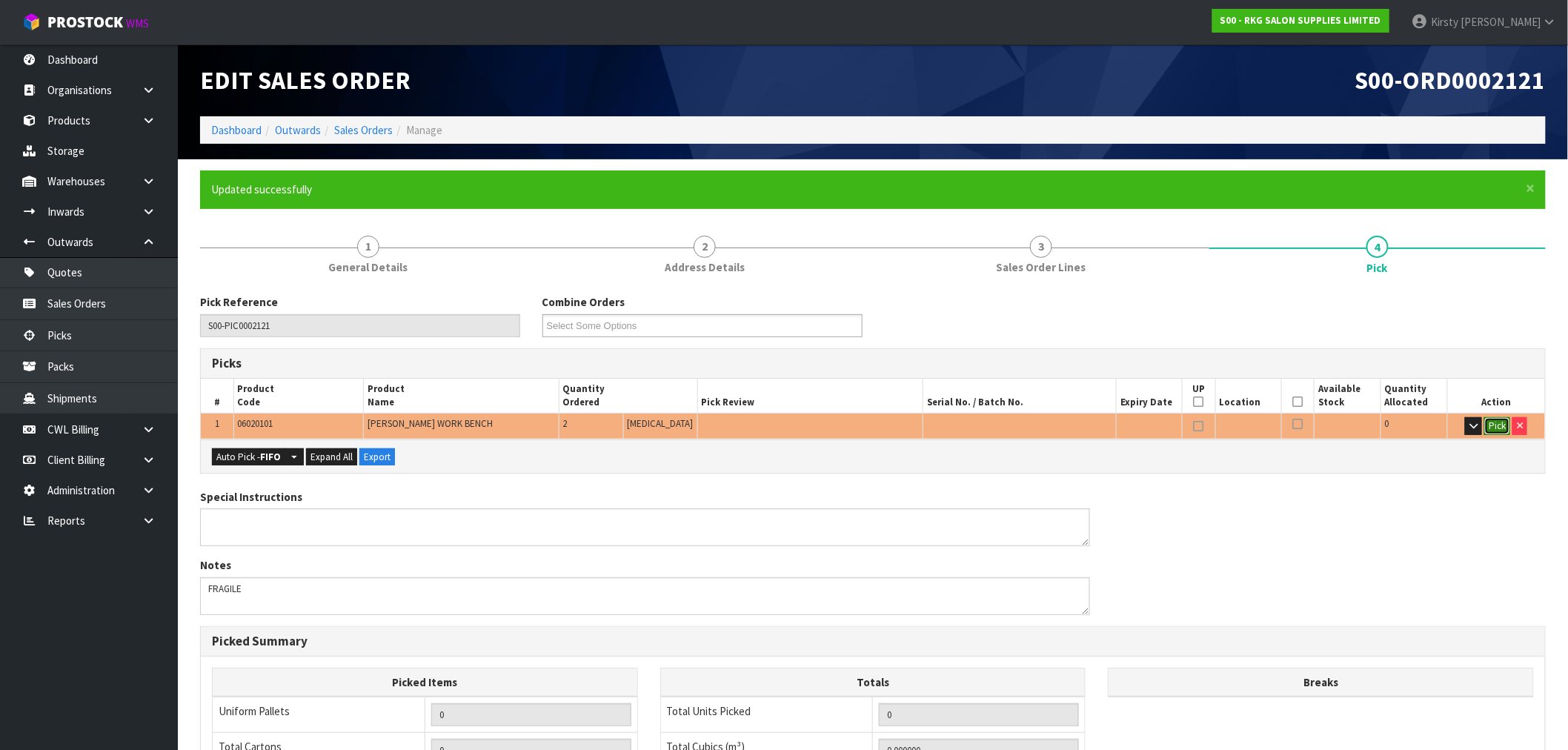
click at [1491, 421] on button "Pick" at bounding box center [1496, 426] width 26 height 18
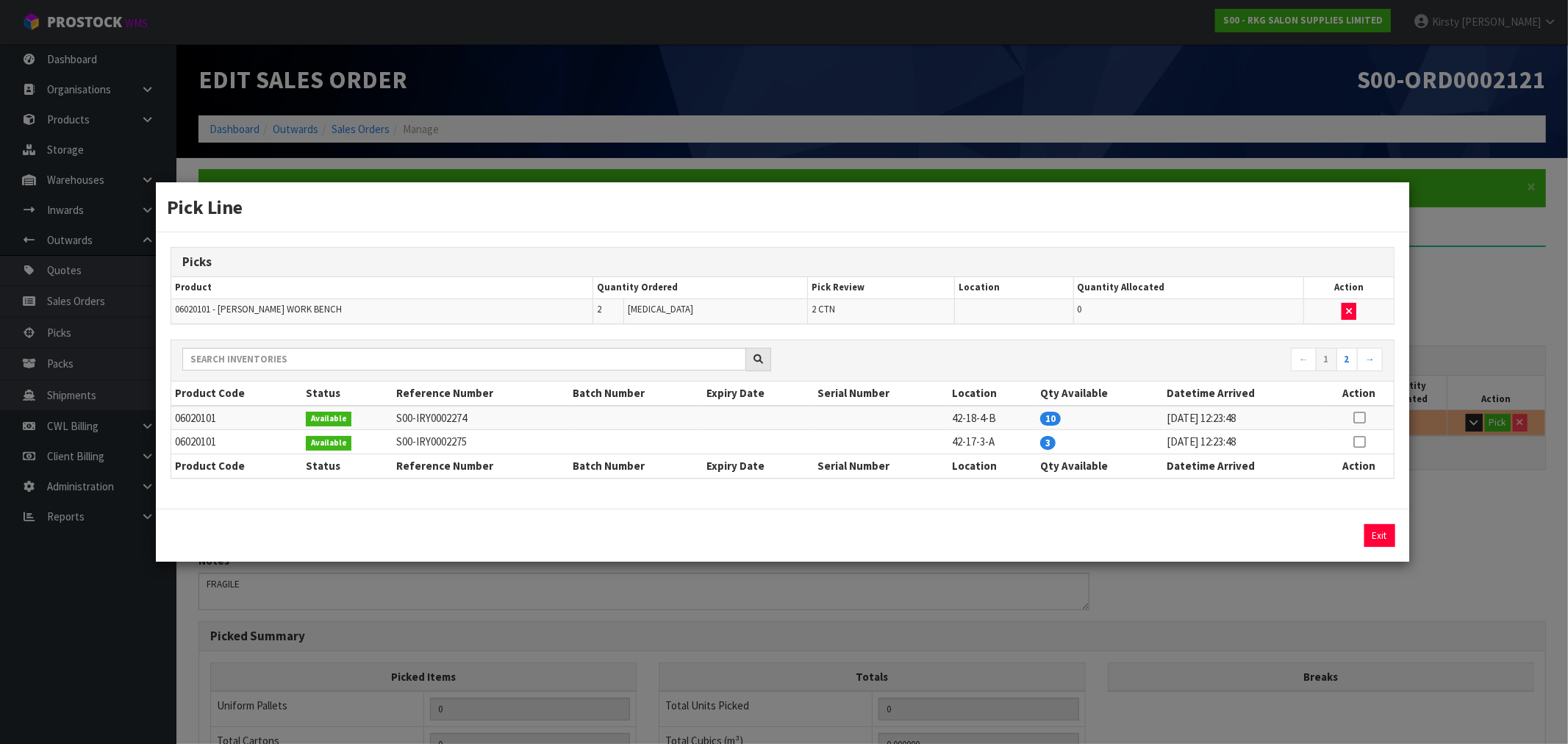
click at [1360, 442] on icon at bounding box center [1359, 442] width 11 height 1
click at [1319, 532] on button "Assign Pick" at bounding box center [1330, 536] width 61 height 23
type input "2"
type input "0.15488"
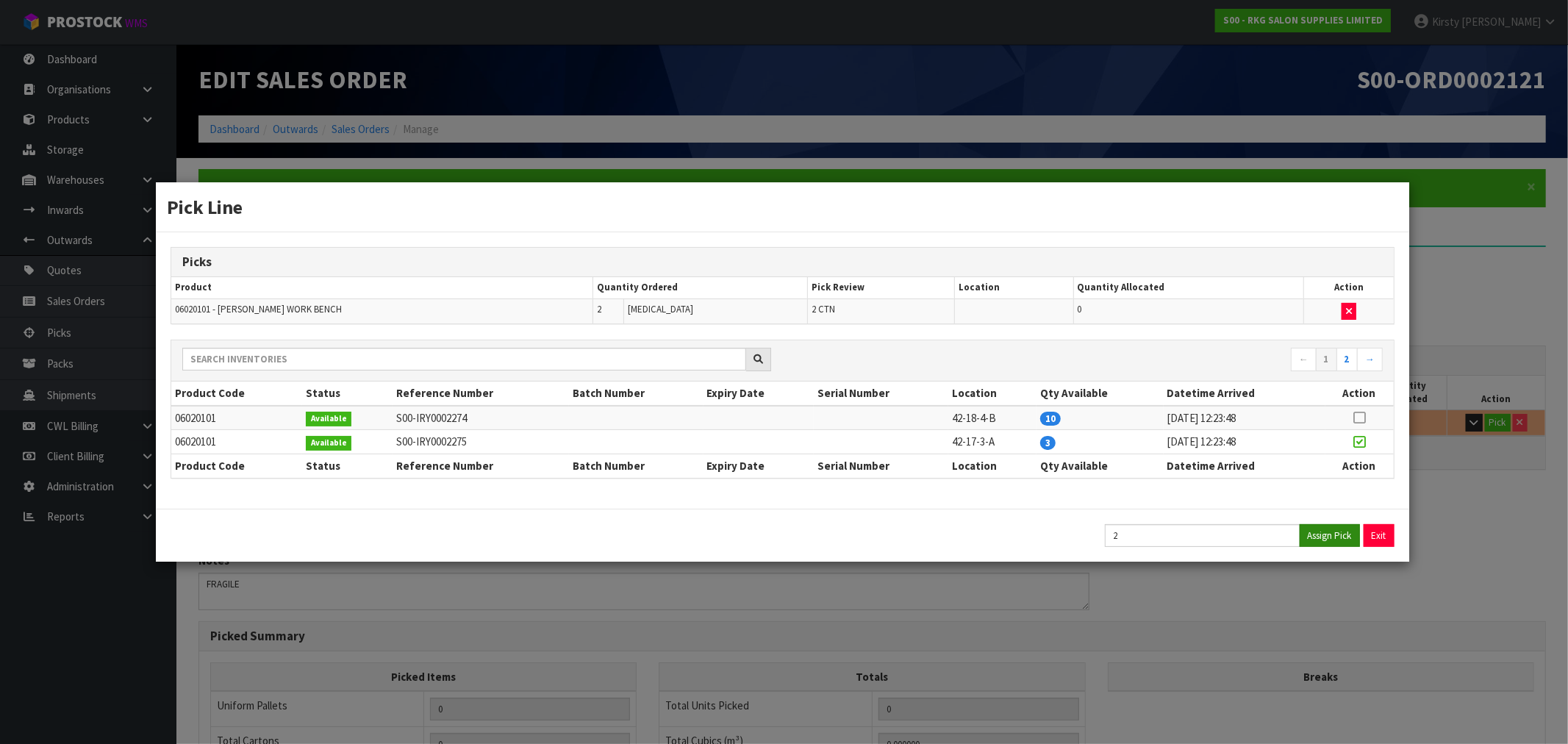
type input "28"
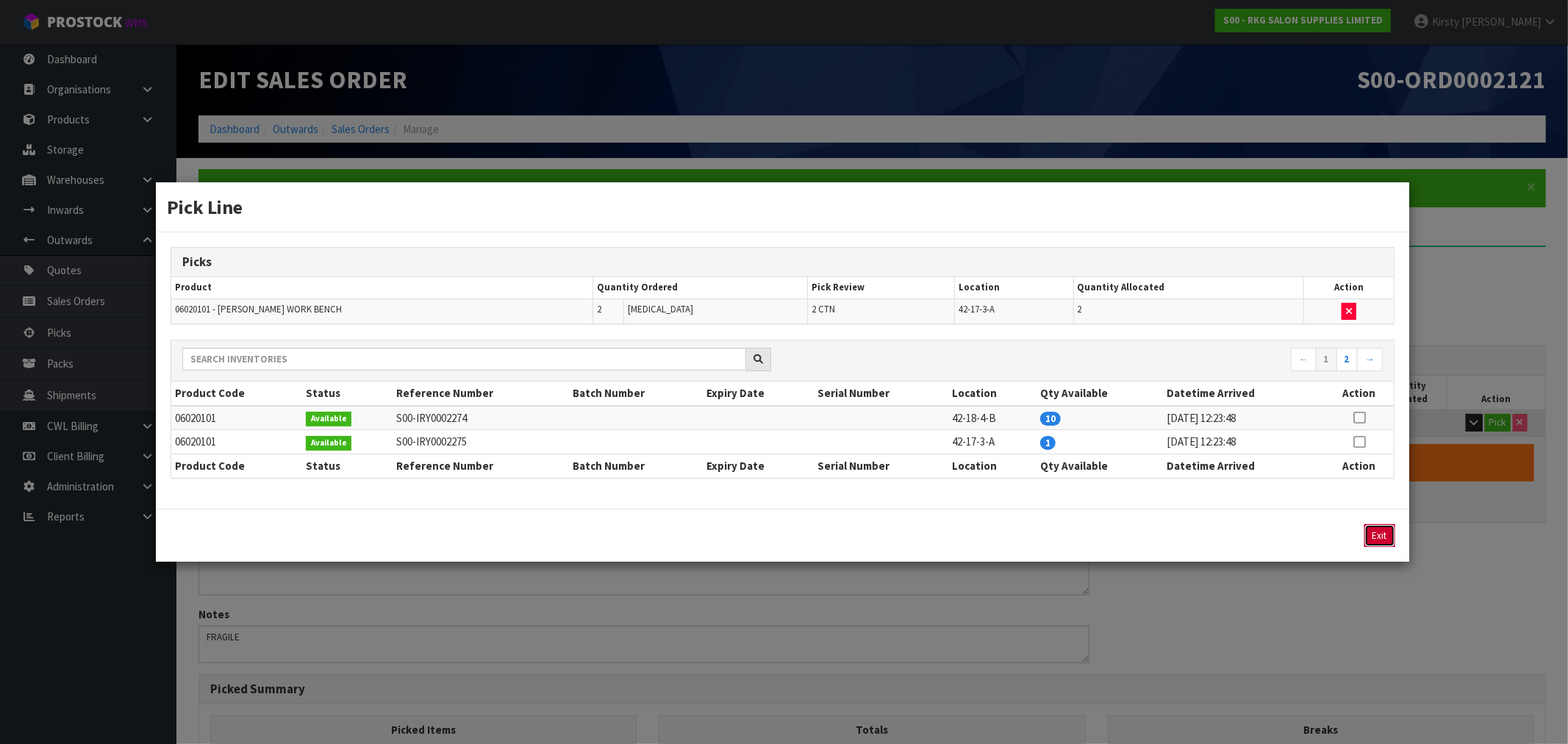
click at [1378, 533] on button "Exit" at bounding box center [1379, 536] width 31 height 23
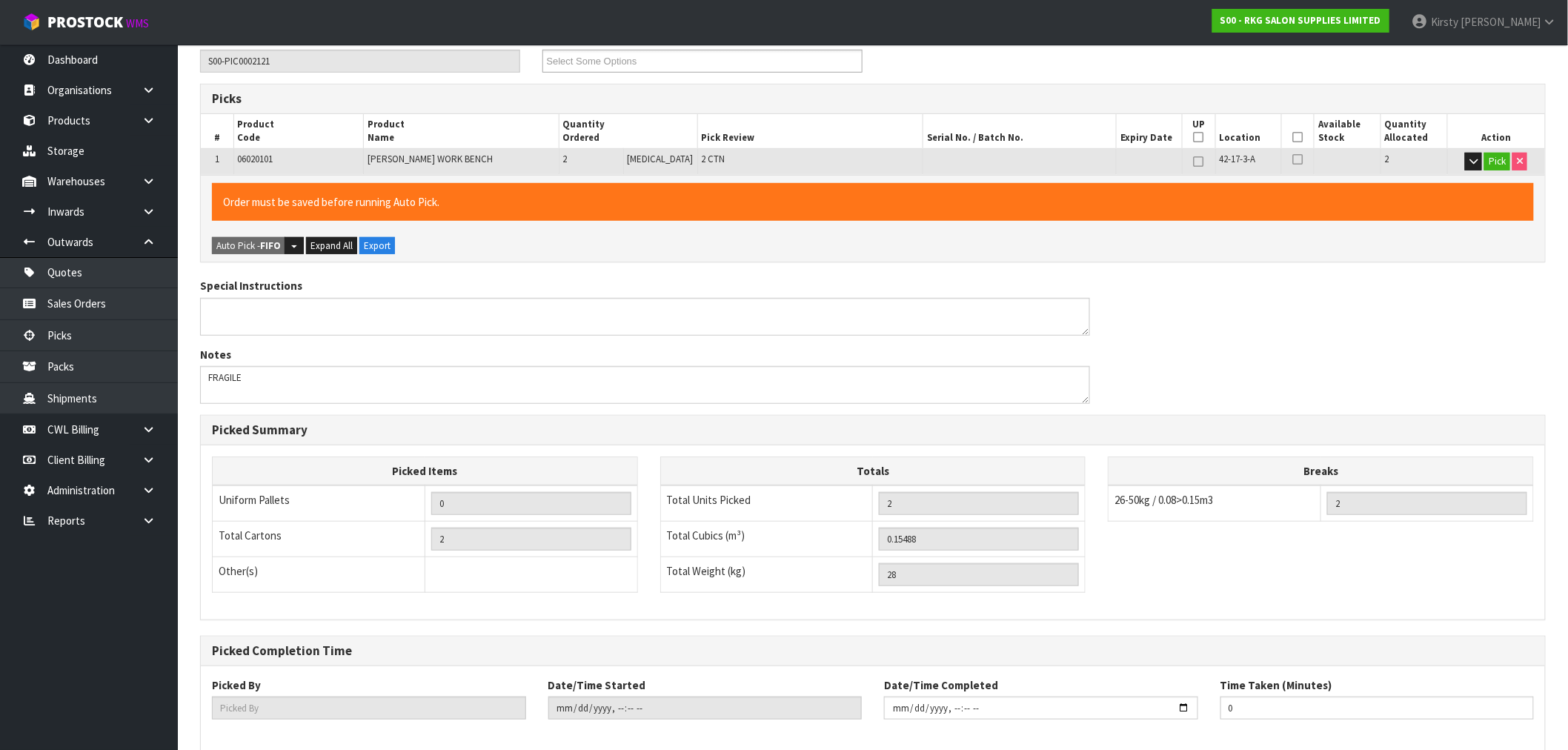
scroll to position [338, 0]
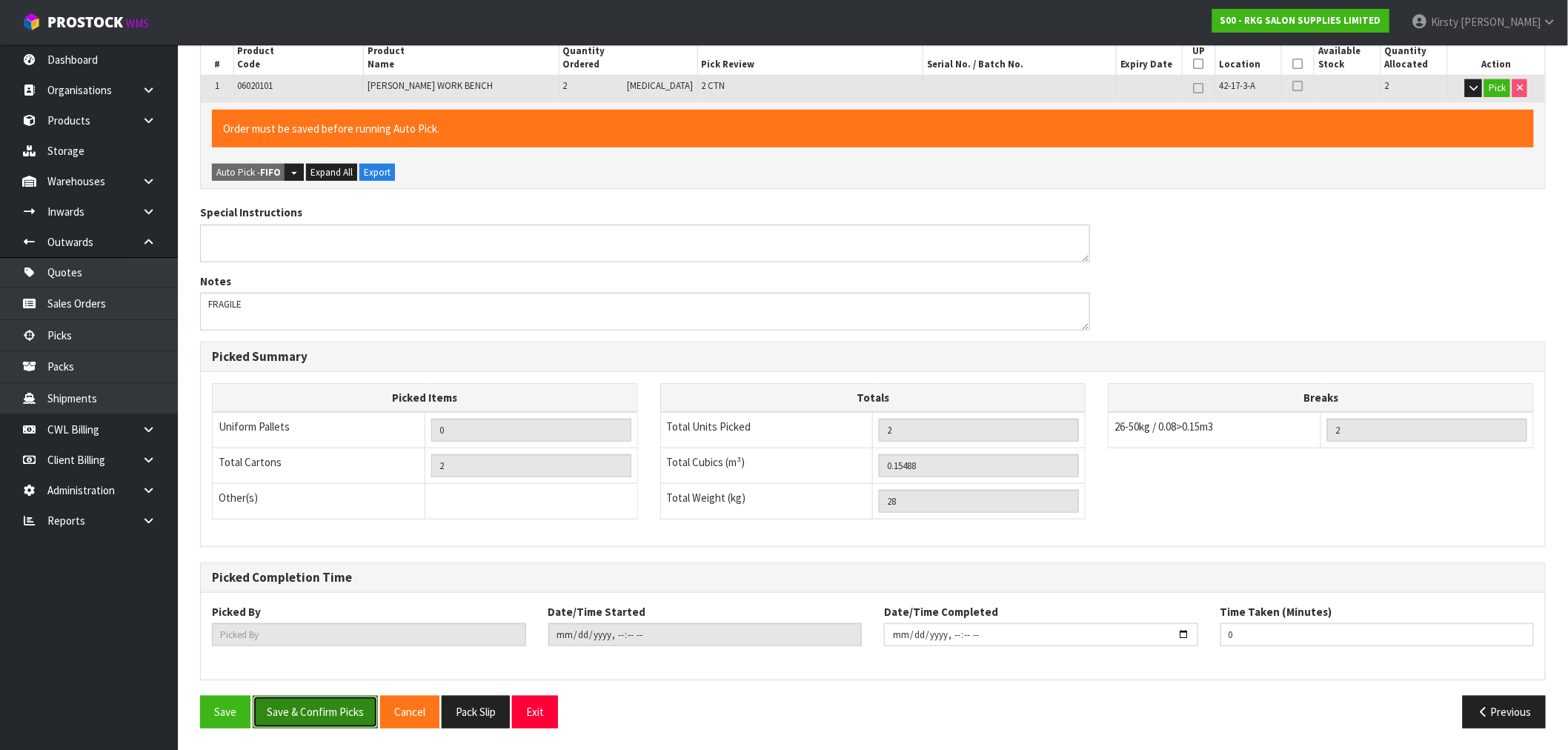
click at [322, 714] on button "Save & Confirm Picks" at bounding box center [315, 712] width 125 height 32
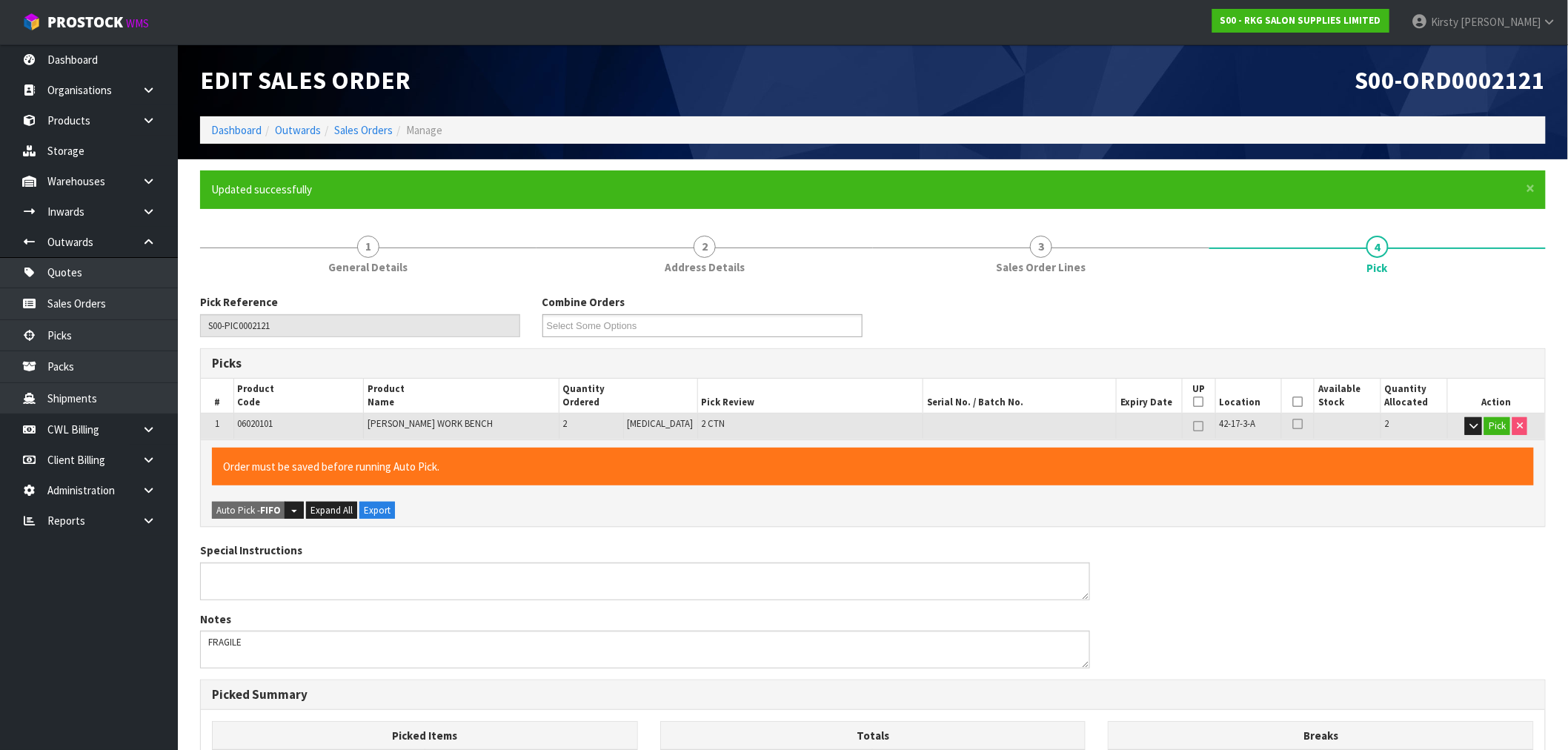
type input "[PERSON_NAME]"
type input "[DATE]T12:48:55"
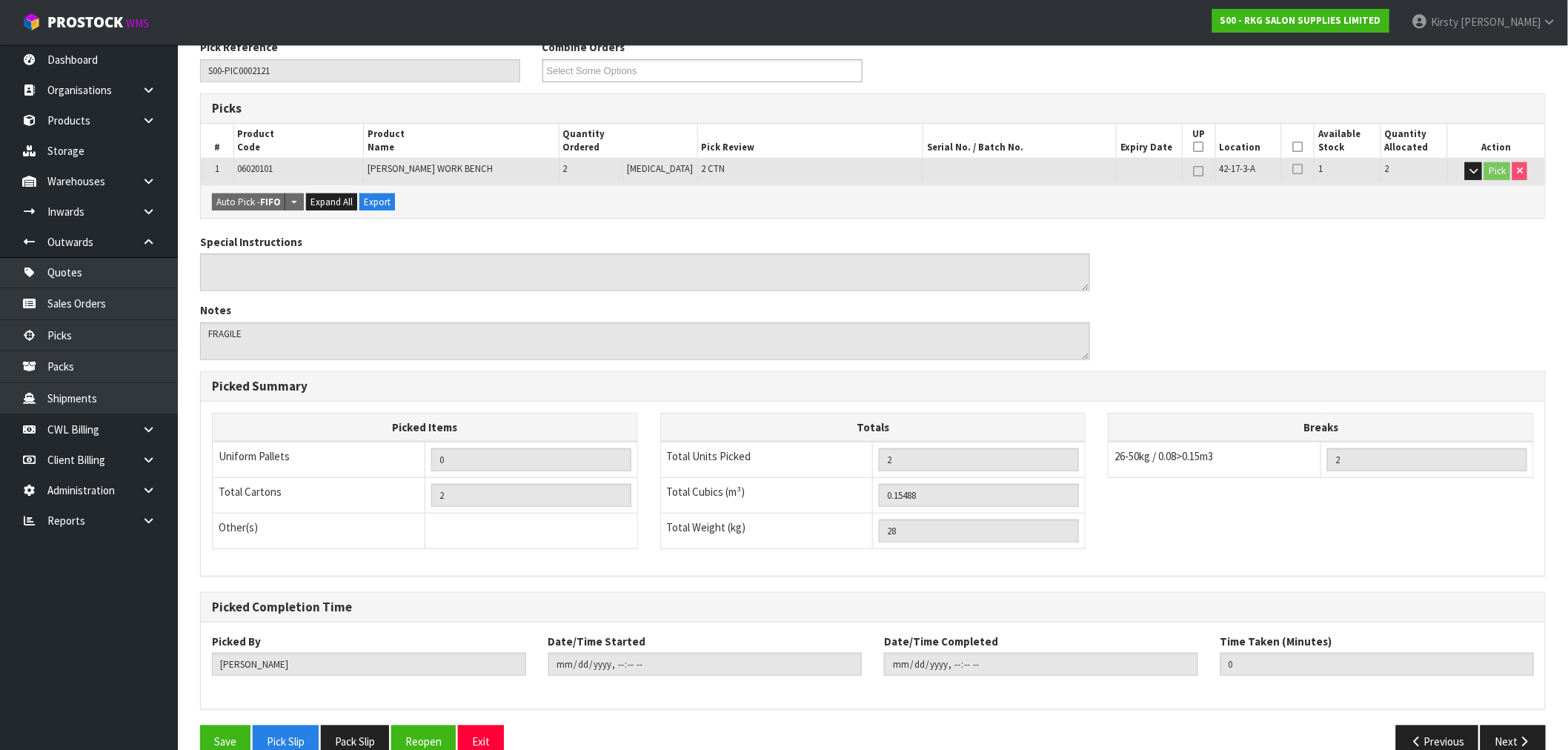
scroll to position [285, 0]
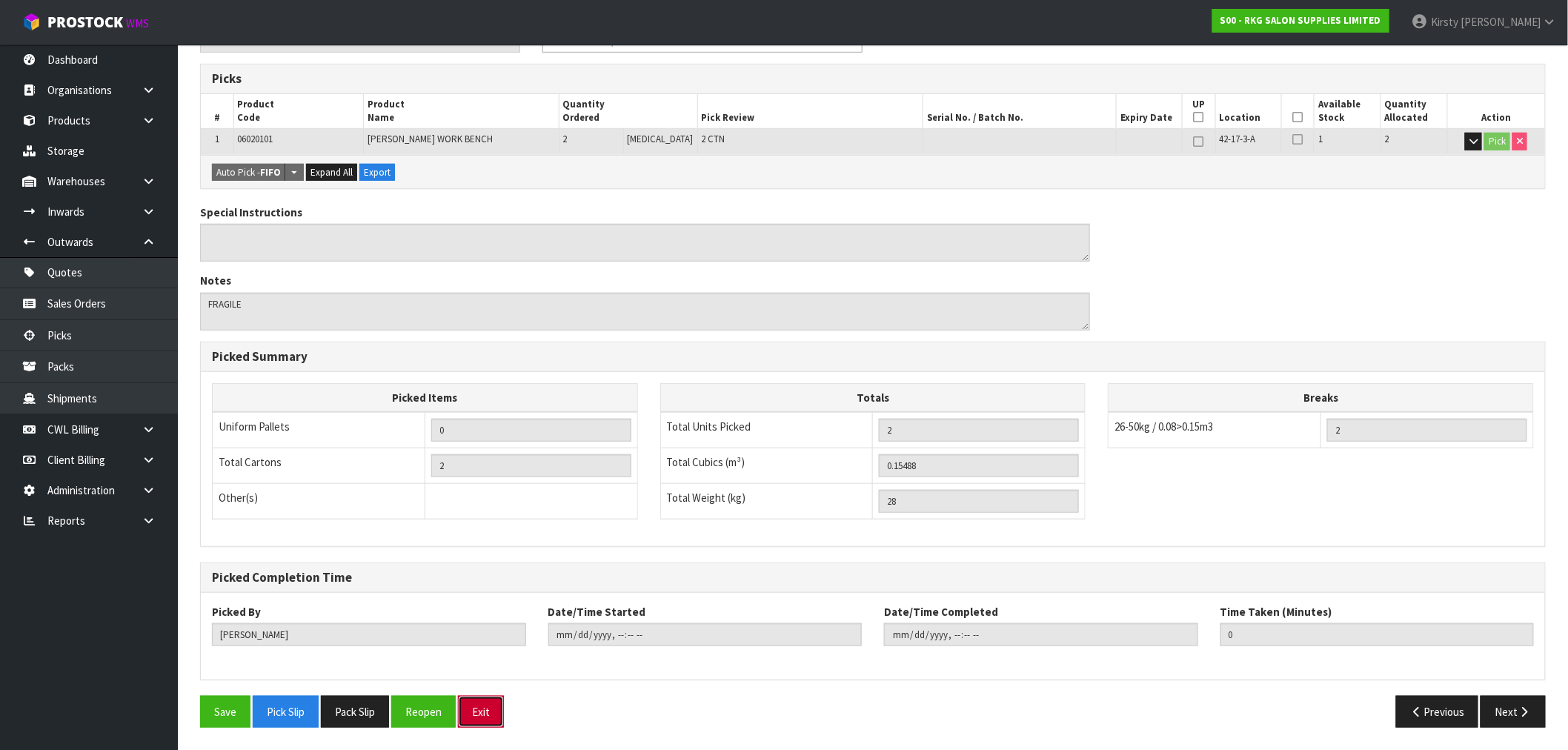
click at [479, 713] on button "Exit" at bounding box center [481, 712] width 46 height 32
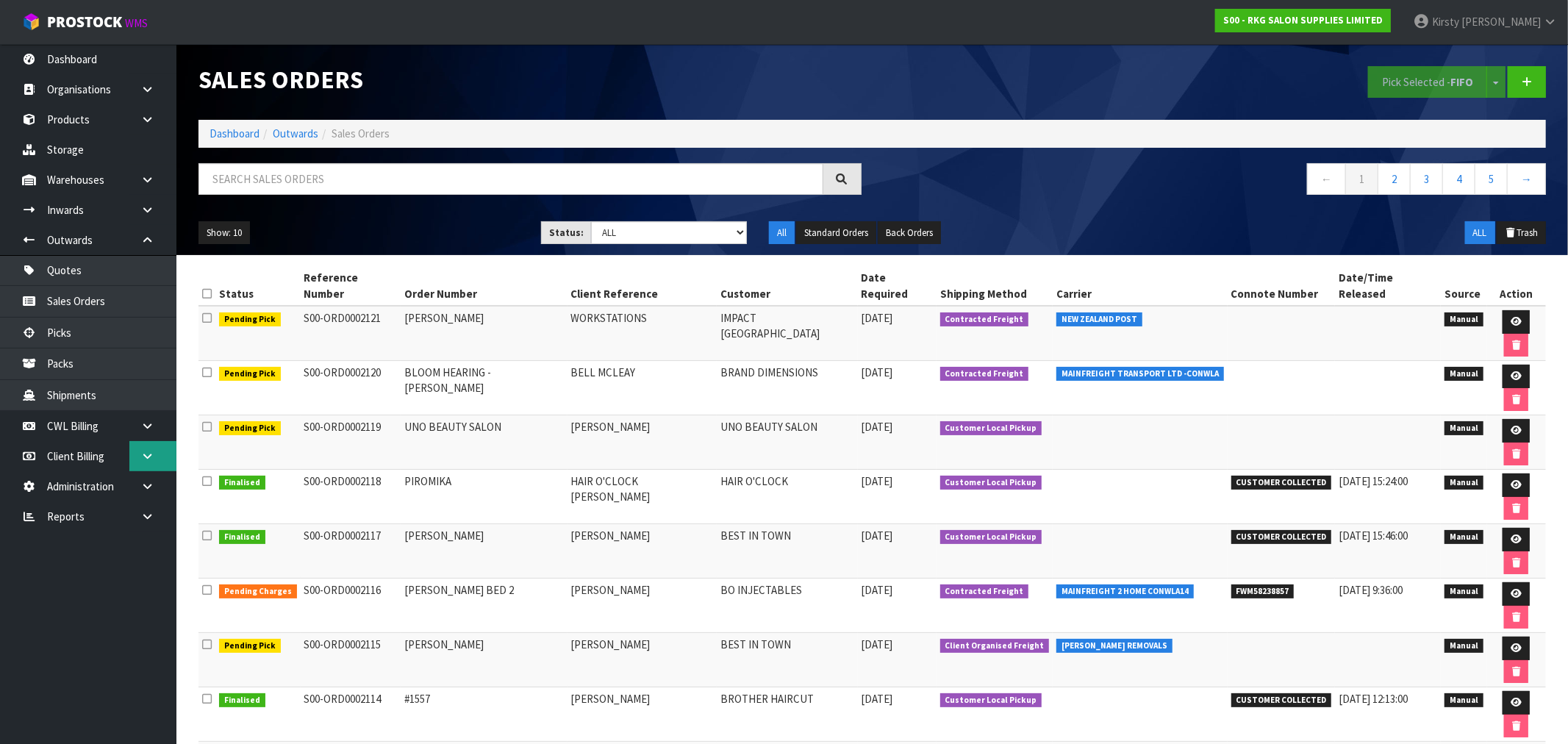
drag, startPoint x: 147, startPoint y: 450, endPoint x: 129, endPoint y: 449, distance: 18.0
click at [147, 450] on link at bounding box center [153, 456] width 47 height 30
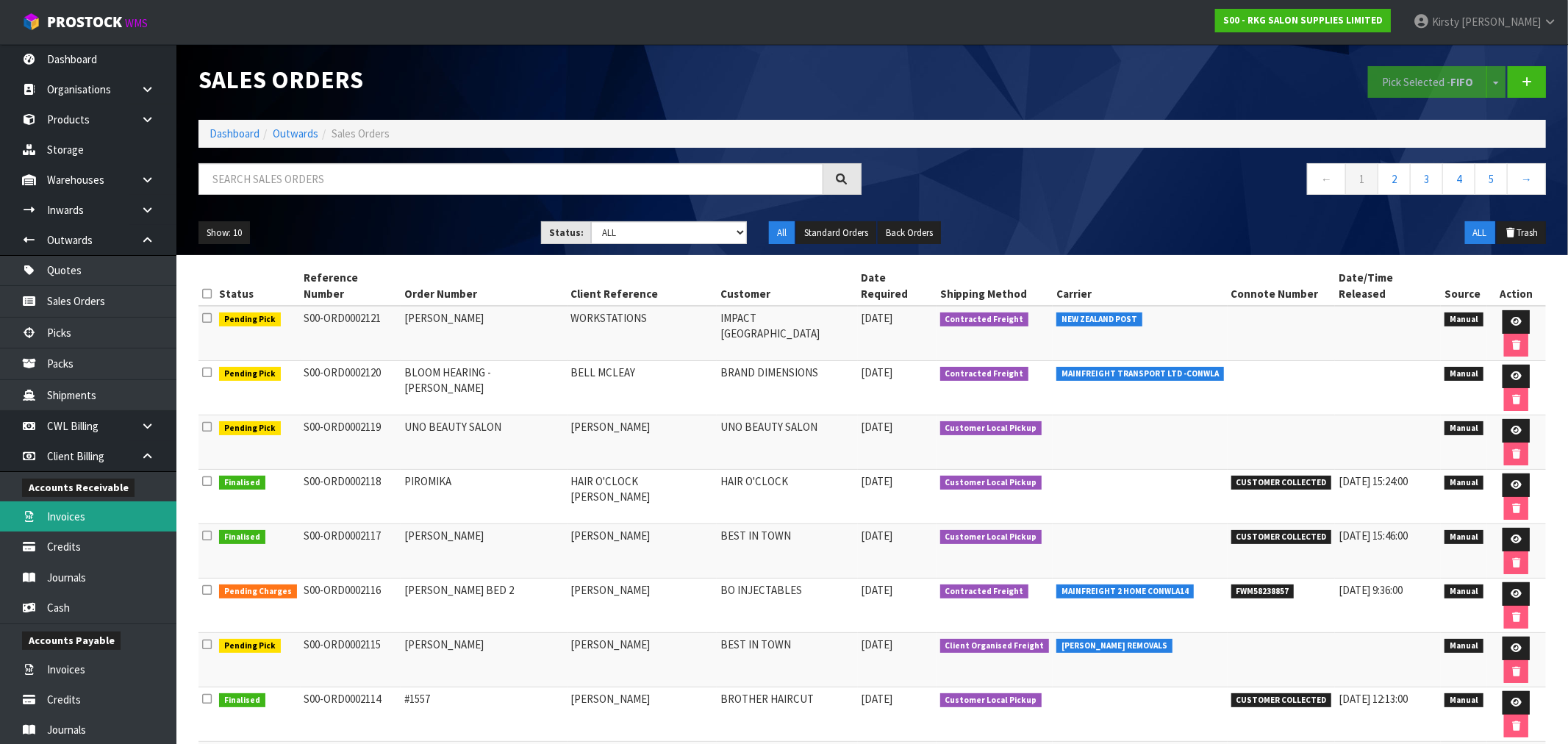
click at [85, 513] on link "Invoices" at bounding box center [88, 517] width 176 height 30
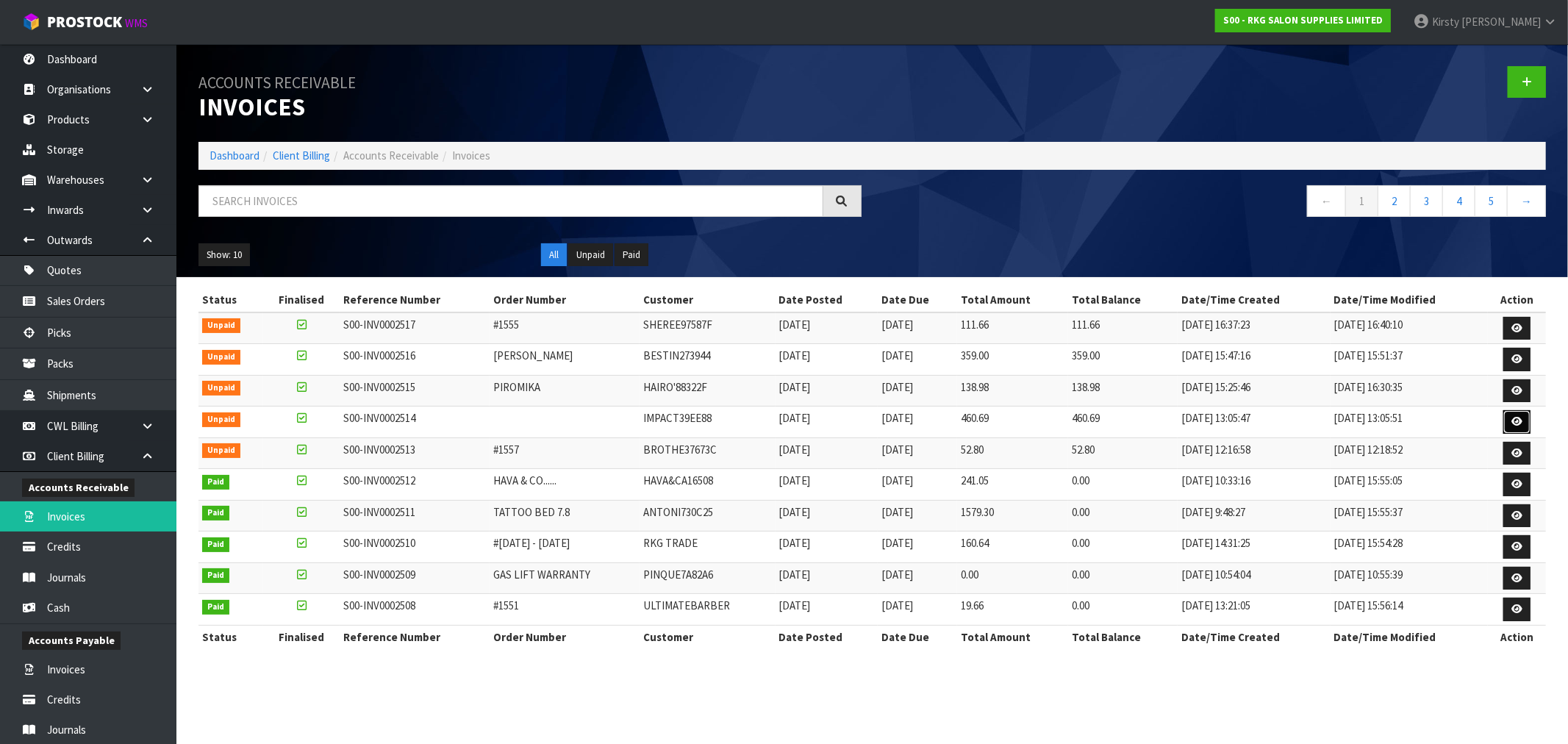
click at [1516, 421] on icon at bounding box center [1517, 421] width 11 height 9
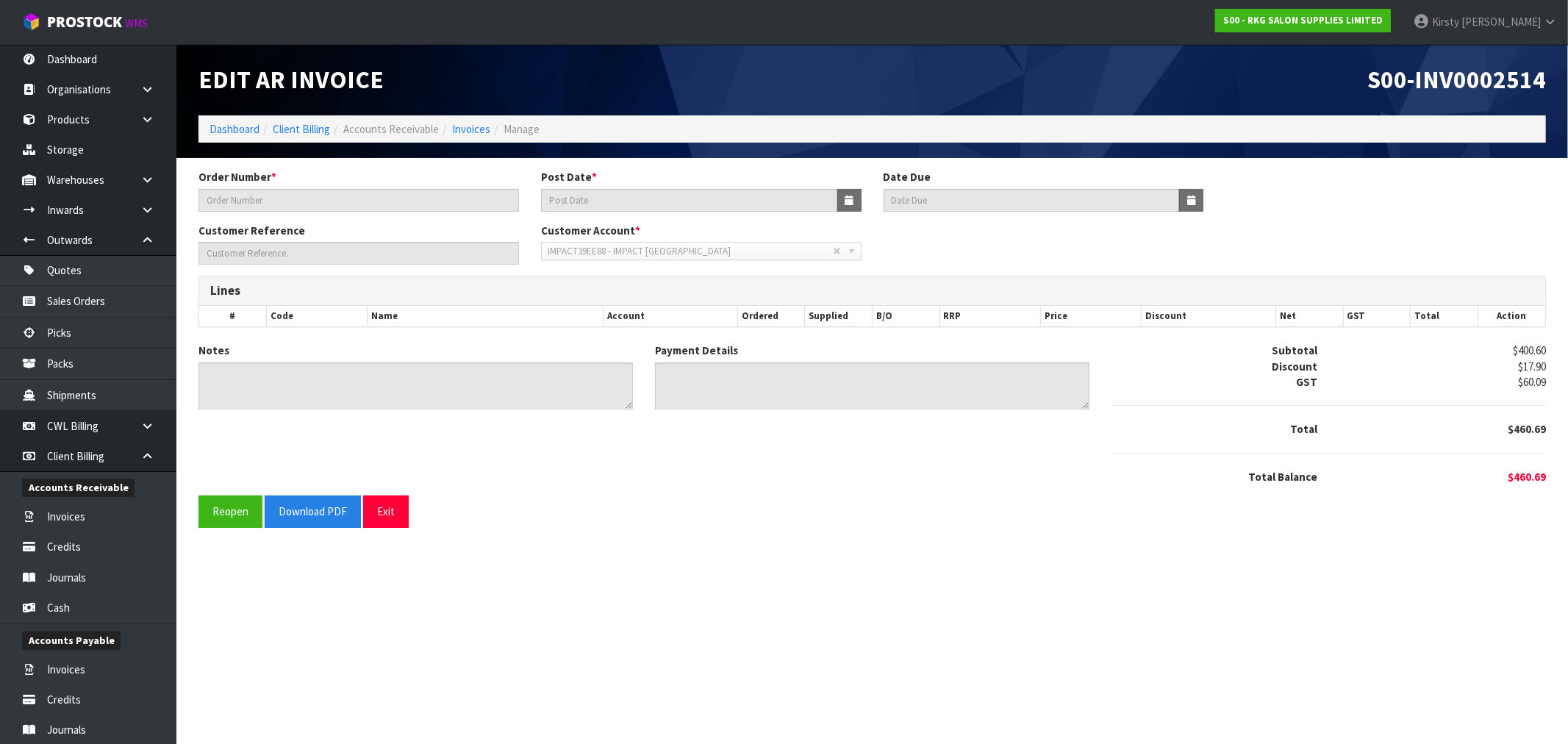
type input "[PERSON_NAME]"
type input "[DATE]"
type input "WORKSTATIONS"
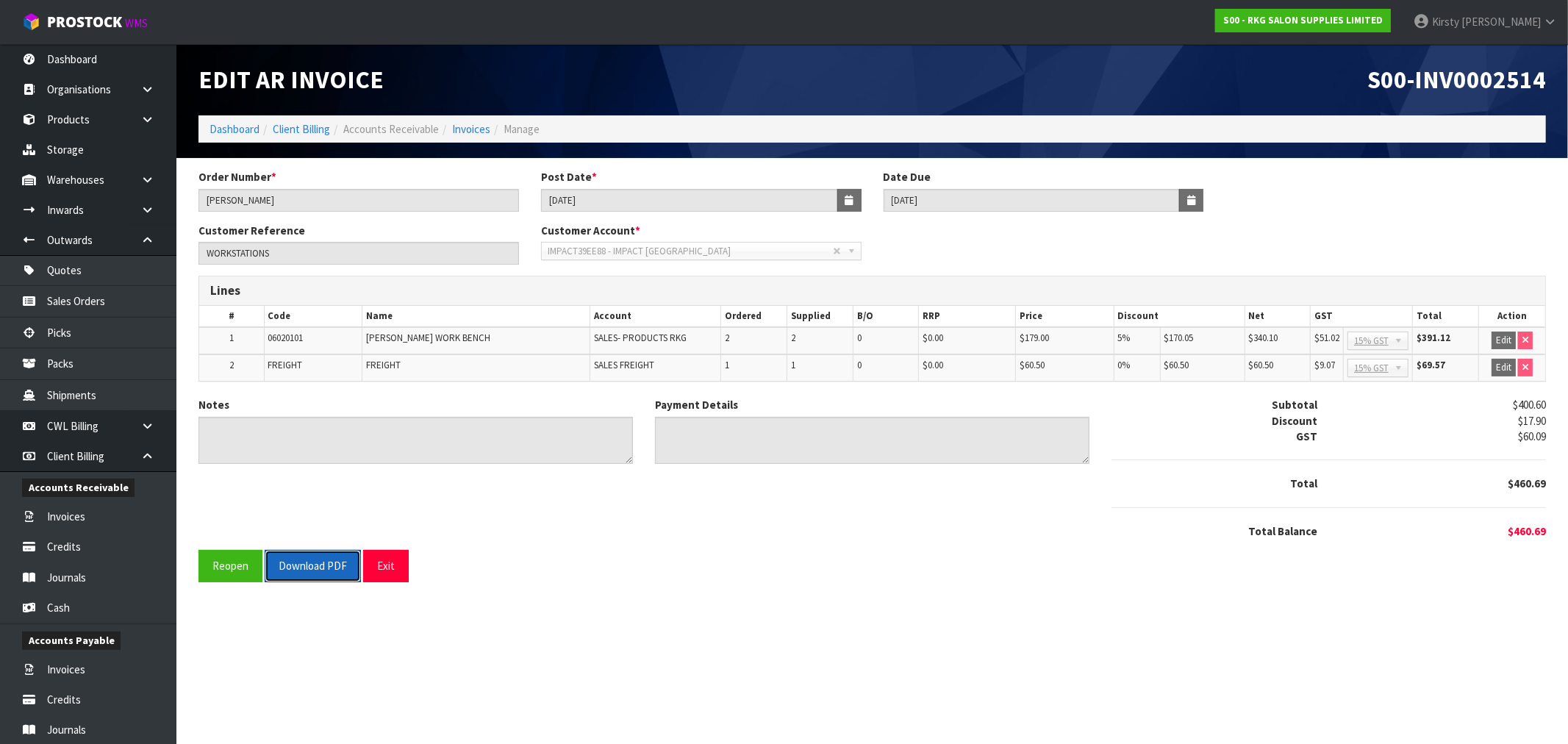
drag, startPoint x: 311, startPoint y: 570, endPoint x: 626, endPoint y: 400, distance: 357.9
click at [311, 569] on button "Download PDF" at bounding box center [313, 566] width 97 height 31
click at [387, 563] on button "Exit" at bounding box center [386, 566] width 46 height 31
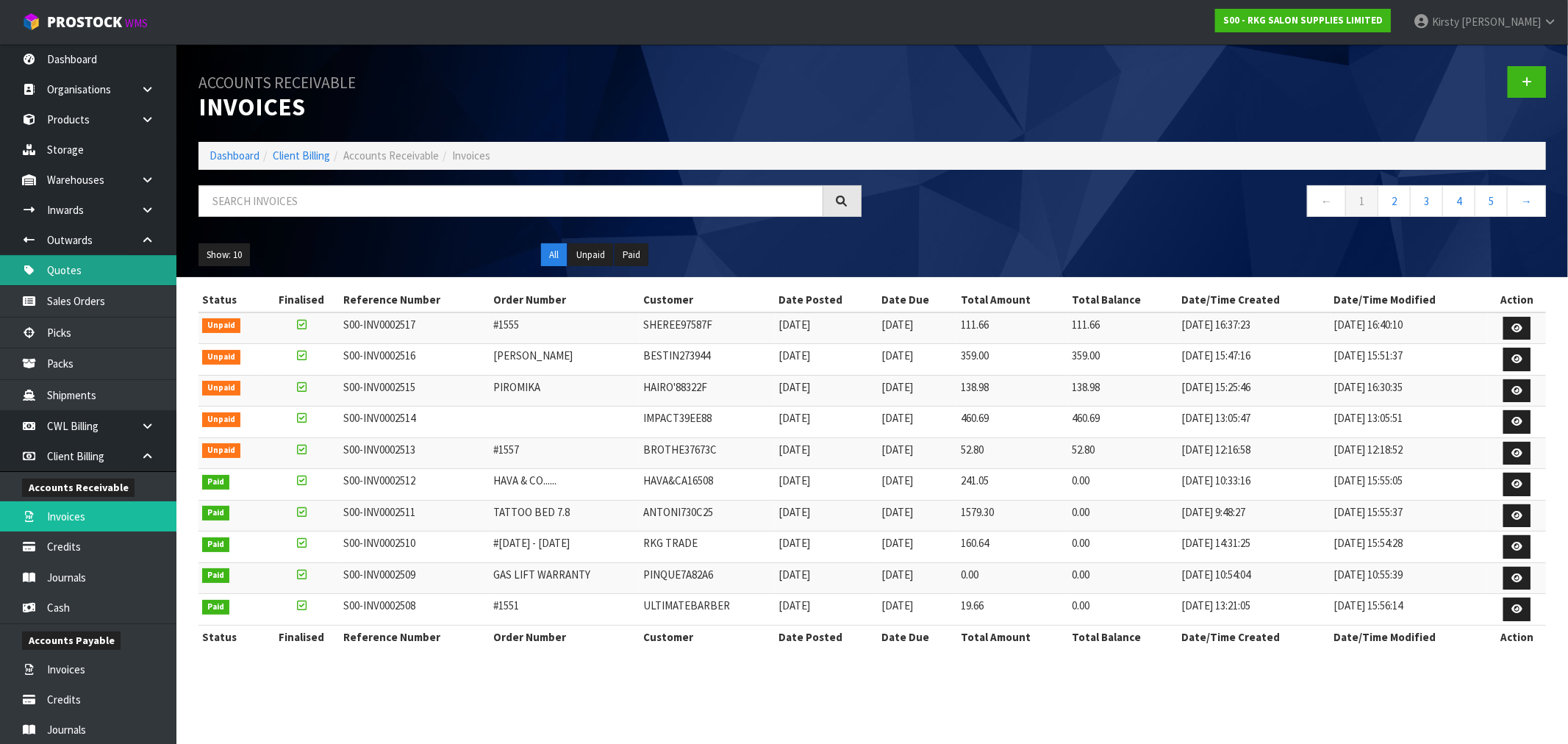
click at [74, 283] on link "Quotes" at bounding box center [88, 270] width 176 height 30
click at [70, 296] on link "Sales Orders" at bounding box center [88, 301] width 176 height 30
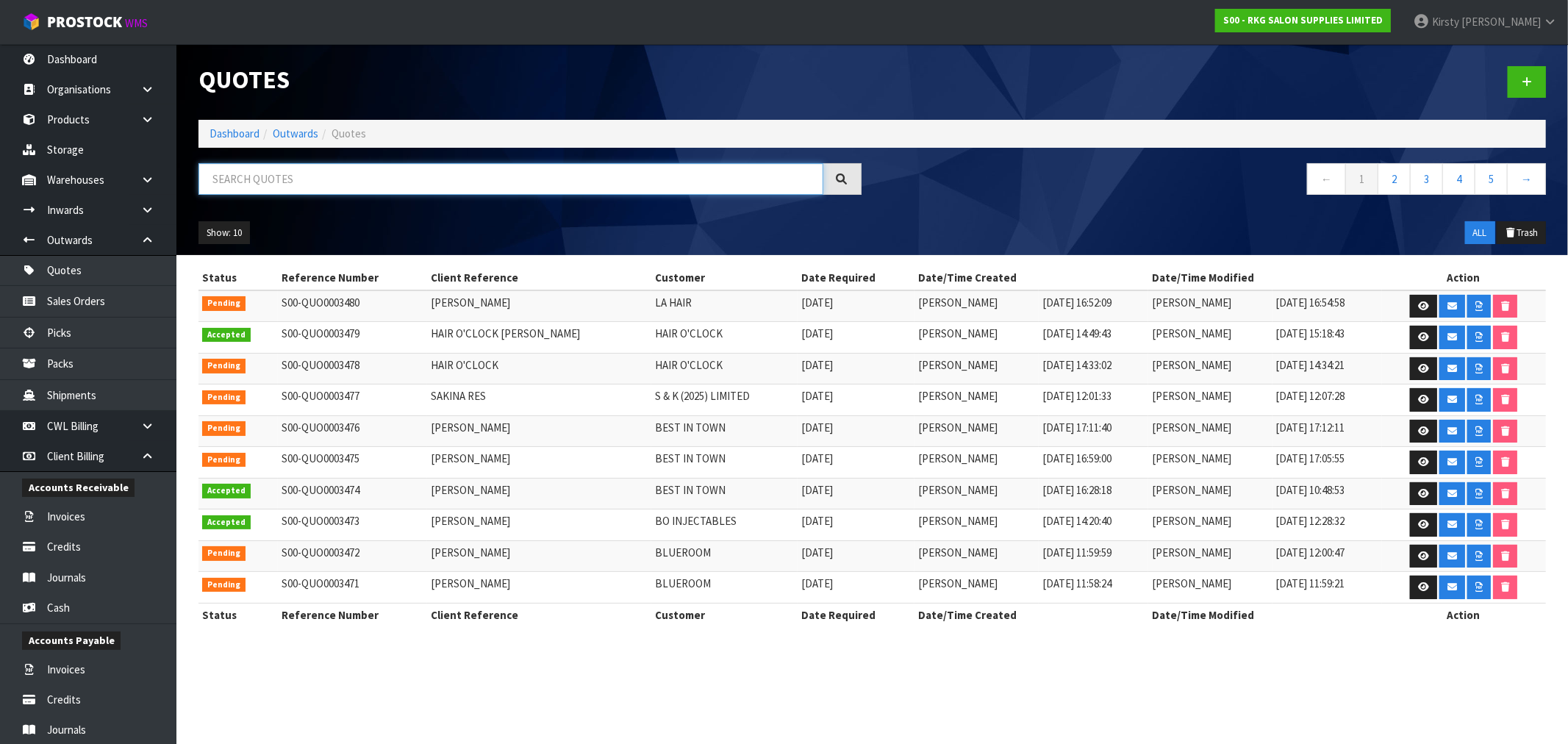
click at [253, 178] on input "text" at bounding box center [510, 178] width 625 height 31
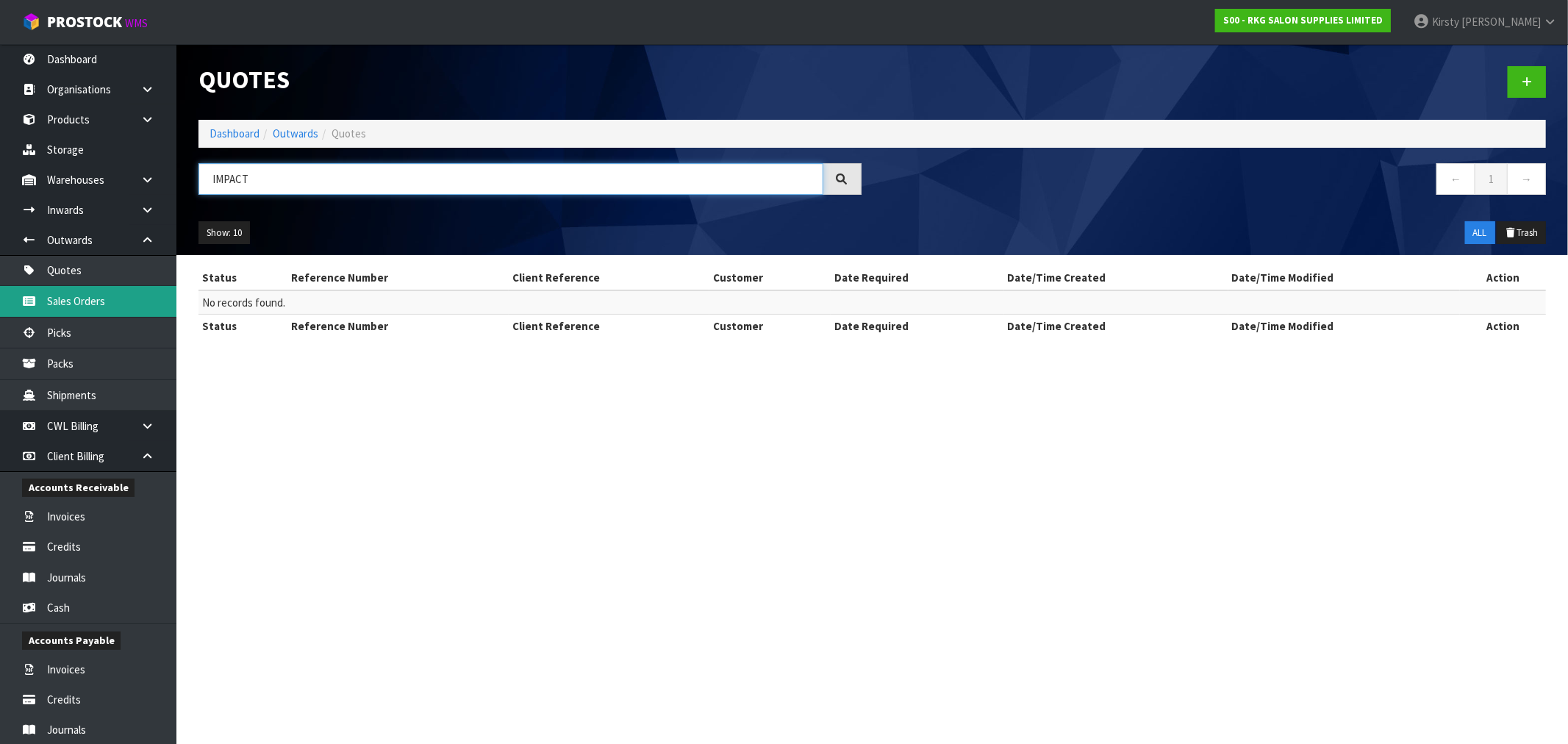
type input "IMPACT"
click at [80, 298] on link "Sales Orders" at bounding box center [88, 301] width 176 height 30
click at [106, 299] on link "Sales Orders" at bounding box center [88, 301] width 176 height 30
drag, startPoint x: 238, startPoint y: 178, endPoint x: 134, endPoint y: 187, distance: 104.4
click at [134, 187] on body "Toggle navigation ProStock WMS S00 - RKG SALON SUPPLIES LIMITED [PERSON_NAME] L…" at bounding box center [784, 372] width 1568 height 744
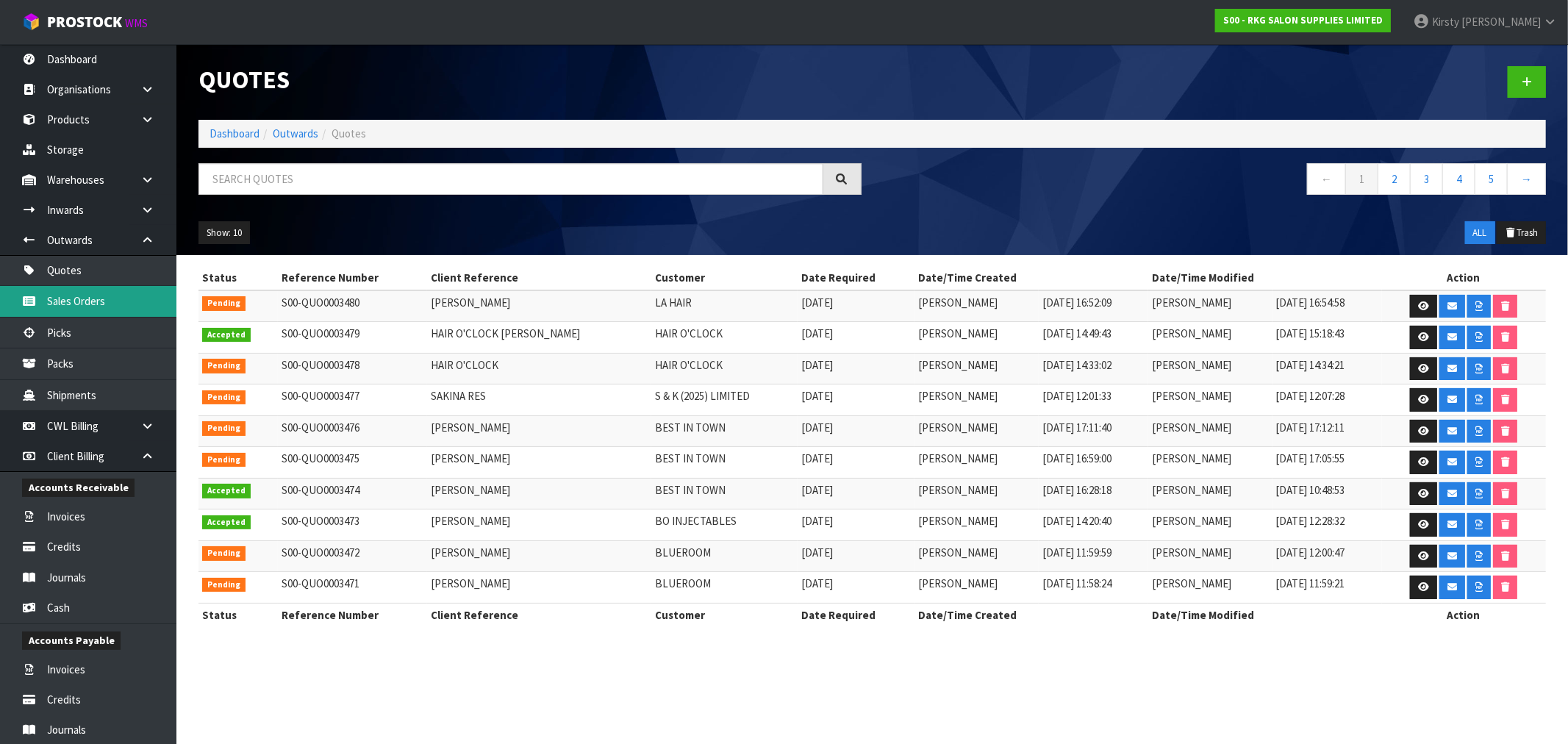
click at [106, 302] on link "Sales Orders" at bounding box center [88, 301] width 176 height 30
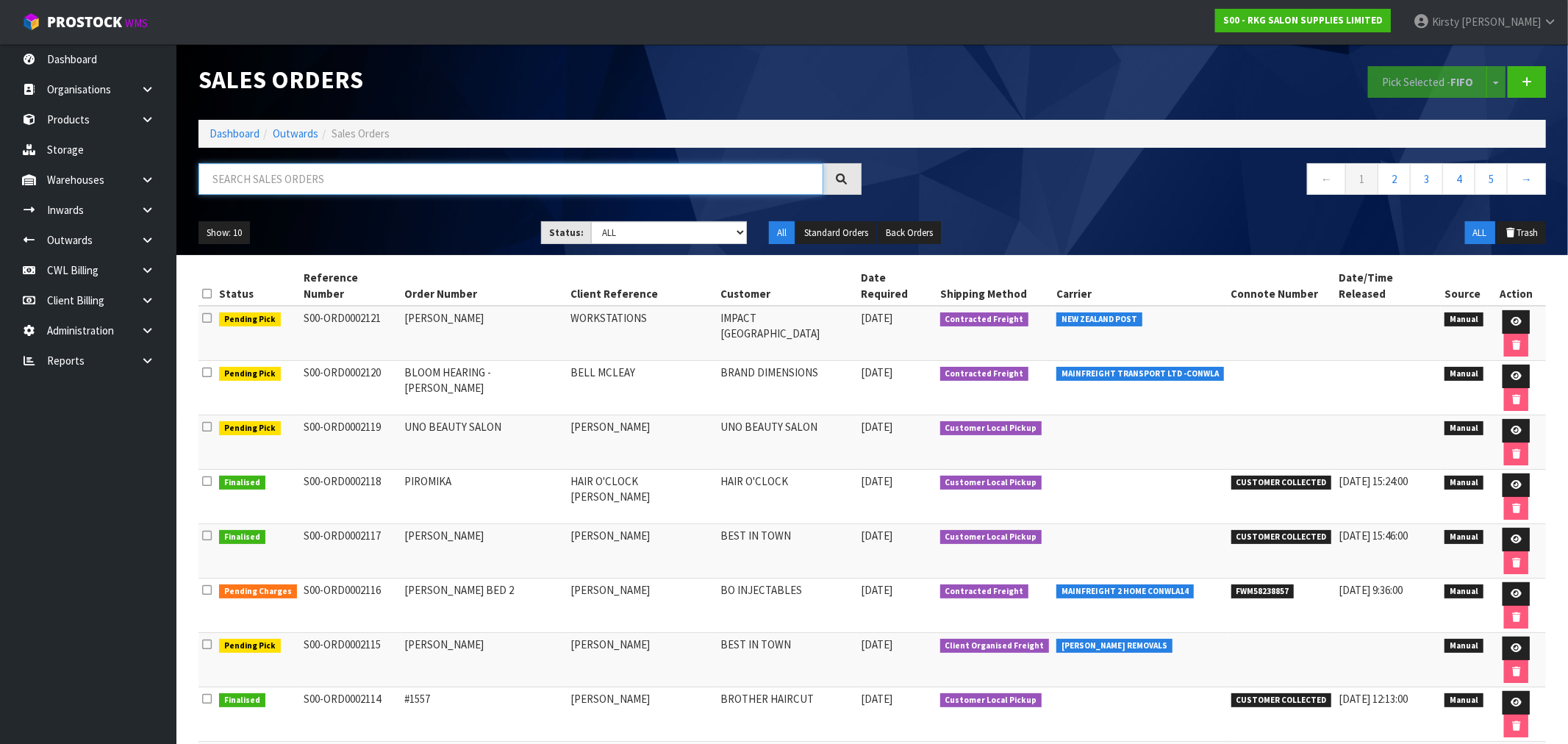
click at [303, 178] on input "text" at bounding box center [510, 178] width 625 height 31
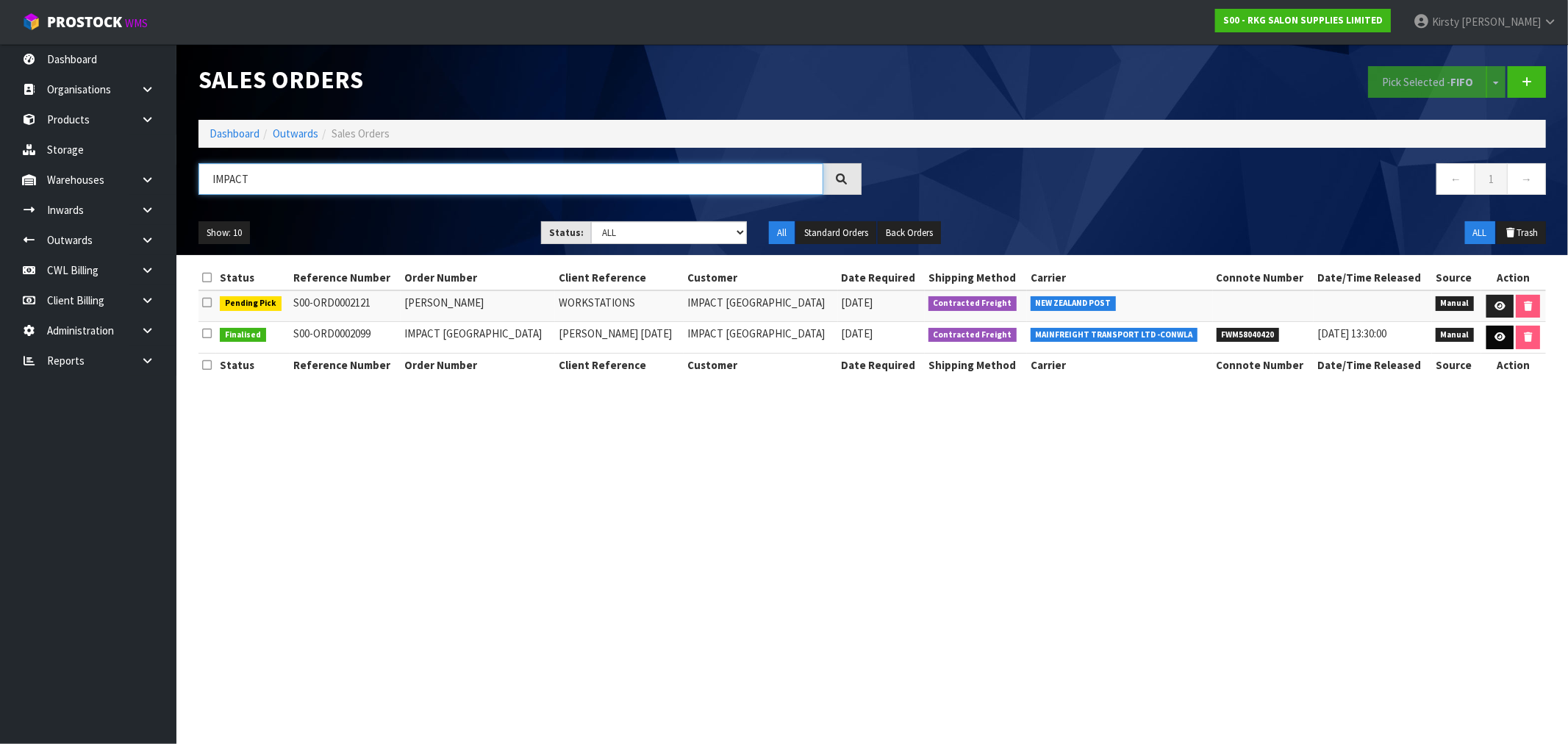
type input "IMPACT"
click at [1502, 332] on link at bounding box center [1500, 337] width 28 height 24
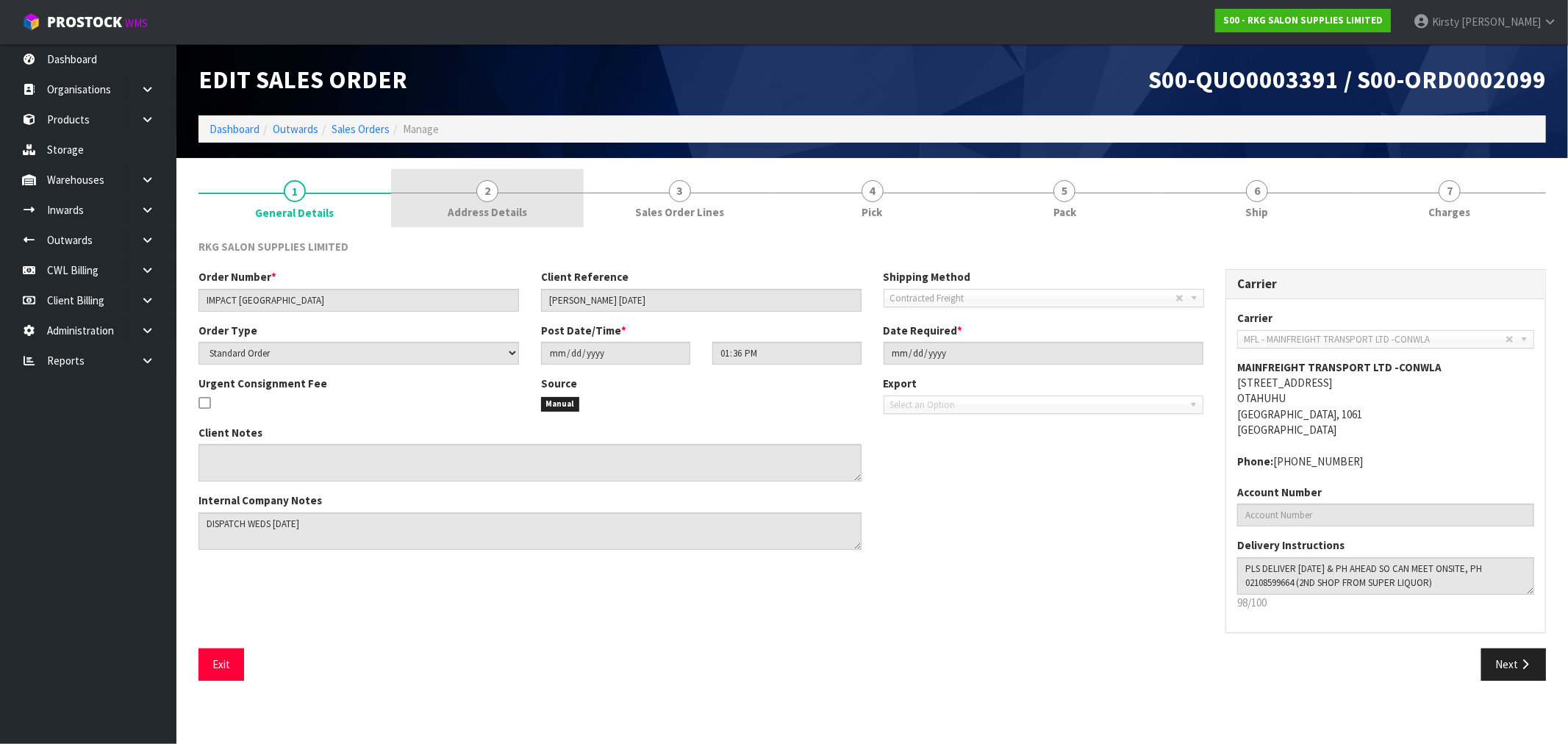
click at [491, 190] on span "2" at bounding box center [487, 191] width 22 height 22
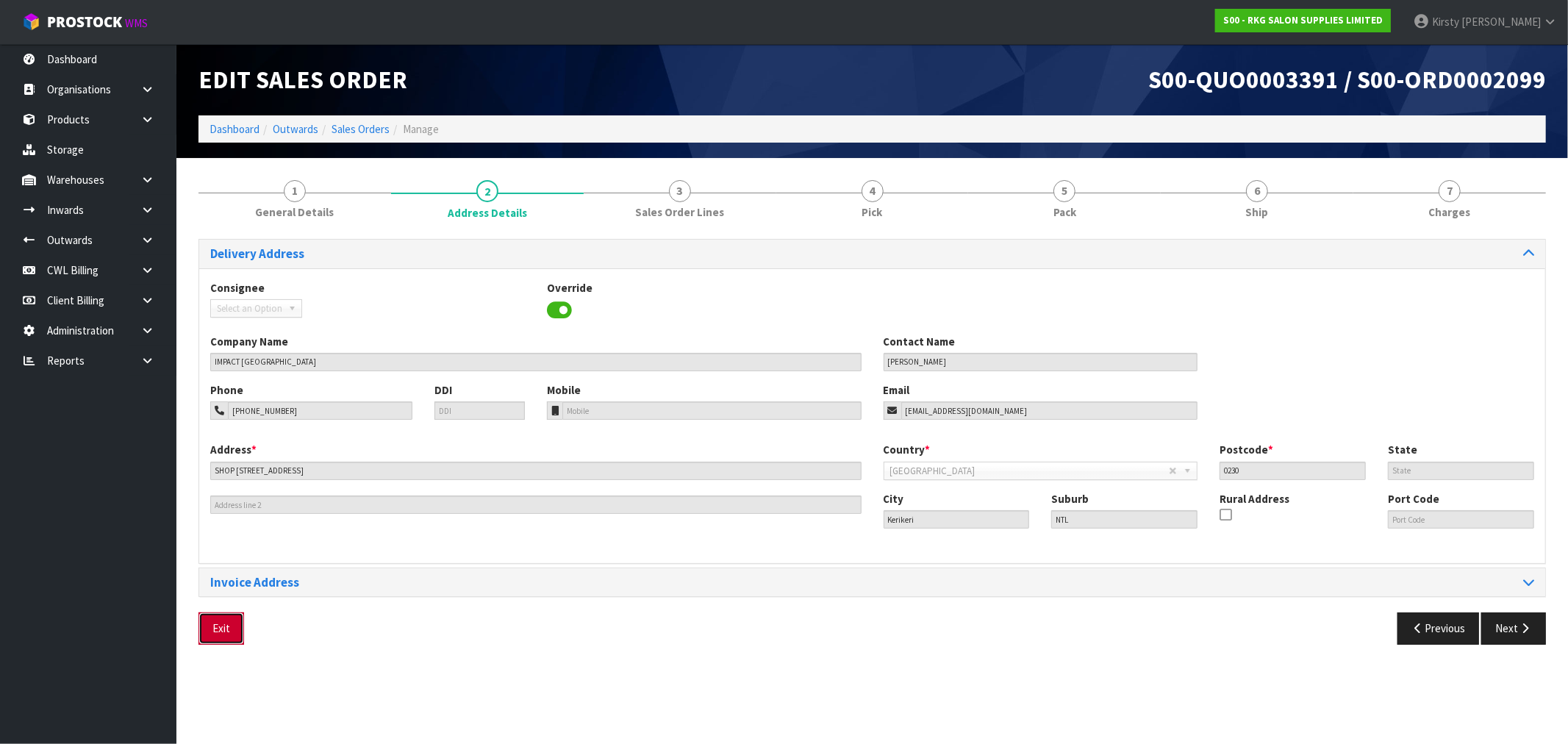
click at [221, 631] on button "Exit" at bounding box center [221, 628] width 46 height 31
